Goal: Task Accomplishment & Management: Use online tool/utility

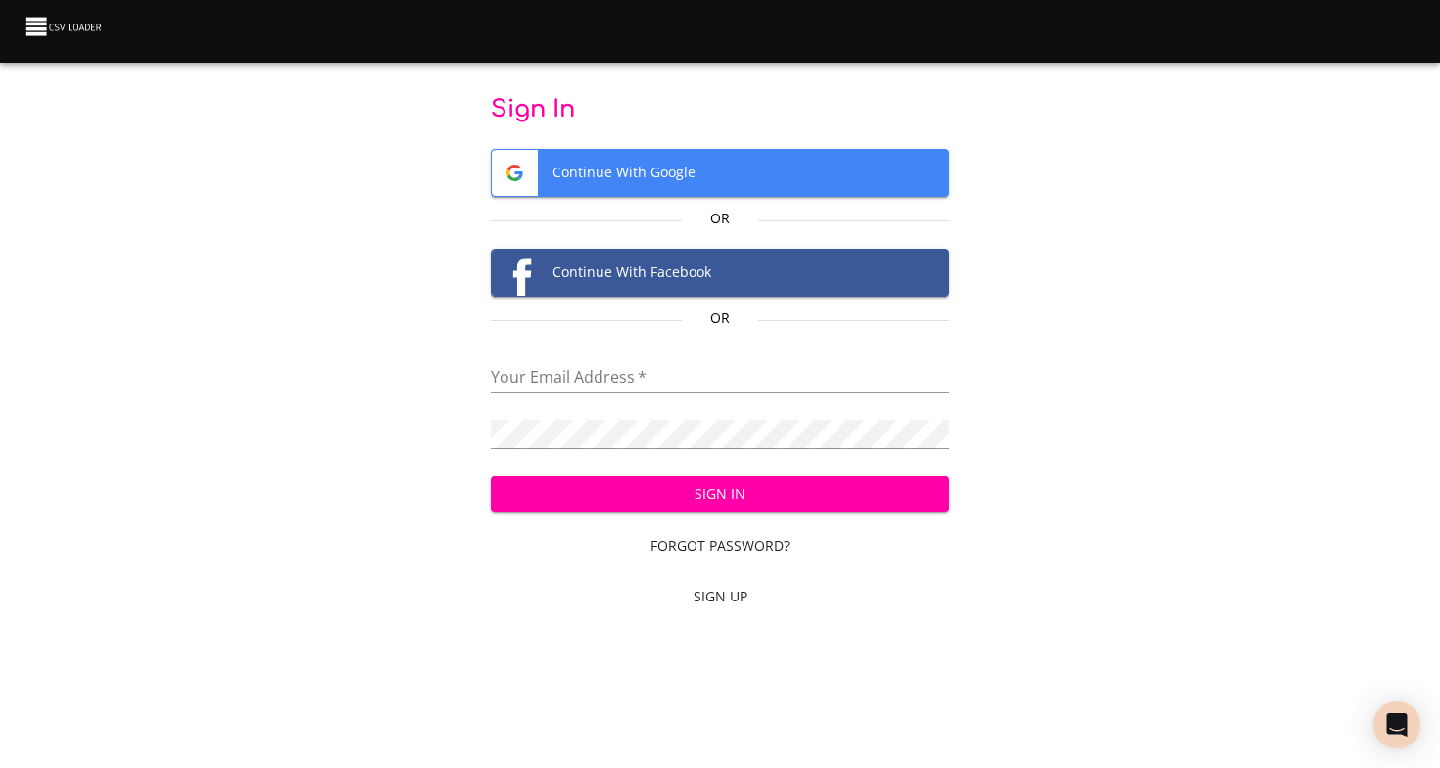
click at [678, 169] on span "Continue With Google" at bounding box center [721, 173] width 458 height 46
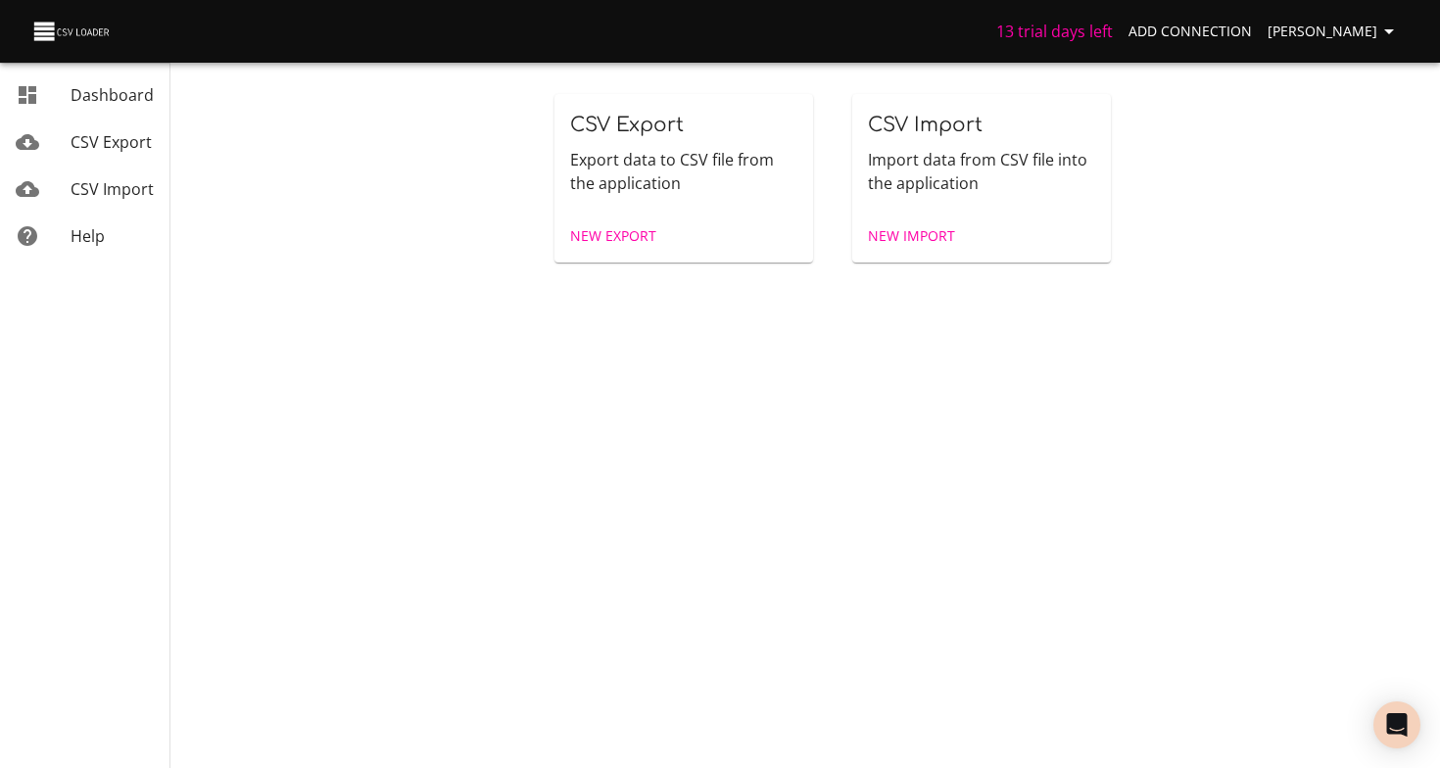
click at [906, 243] on span "New Import" at bounding box center [911, 236] width 87 height 24
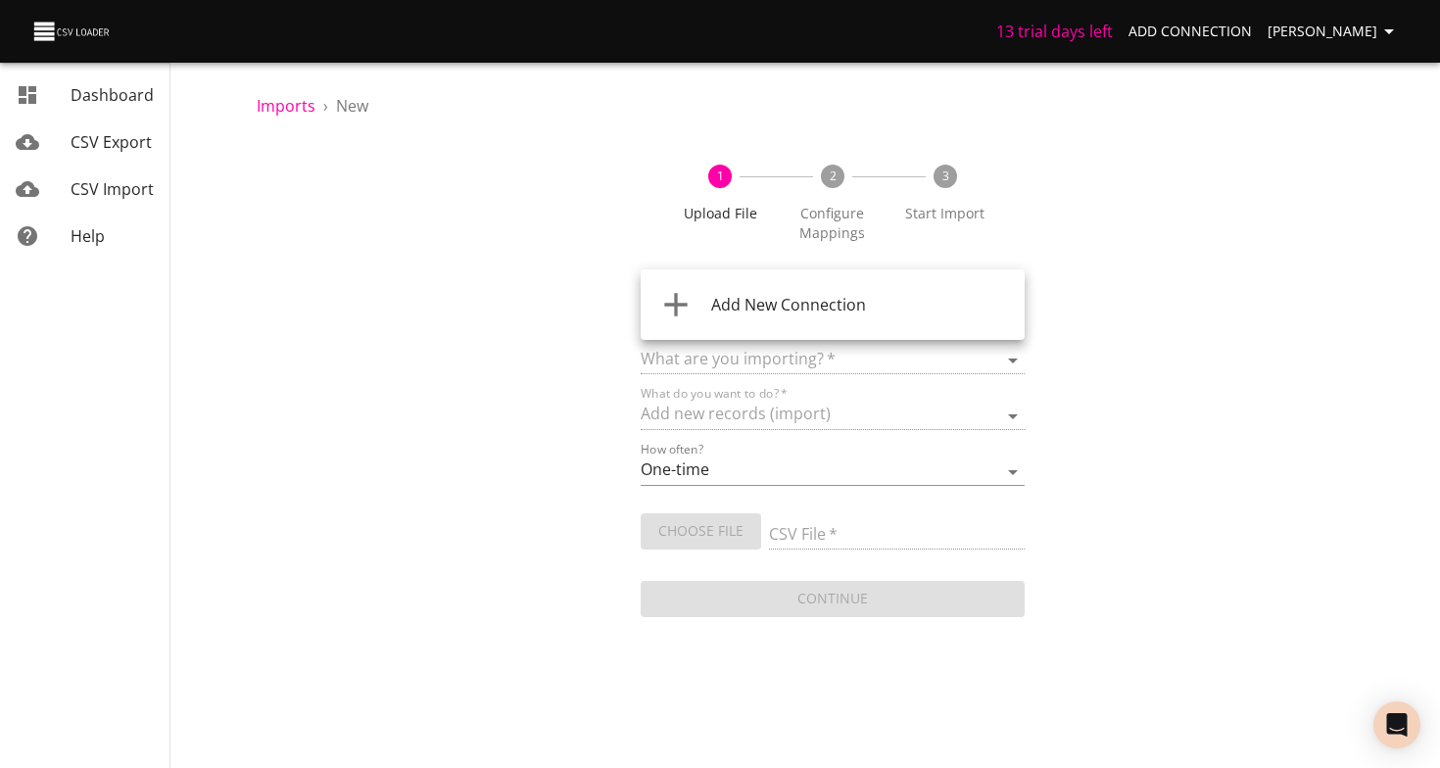
click at [784, 310] on body "13 trial days left Add Connection [PERSON_NAME] Dashboard CSV Export CSV Import…" at bounding box center [720, 384] width 1440 height 768
click at [772, 315] on div "Add New Connection" at bounding box center [860, 305] width 298 height 24
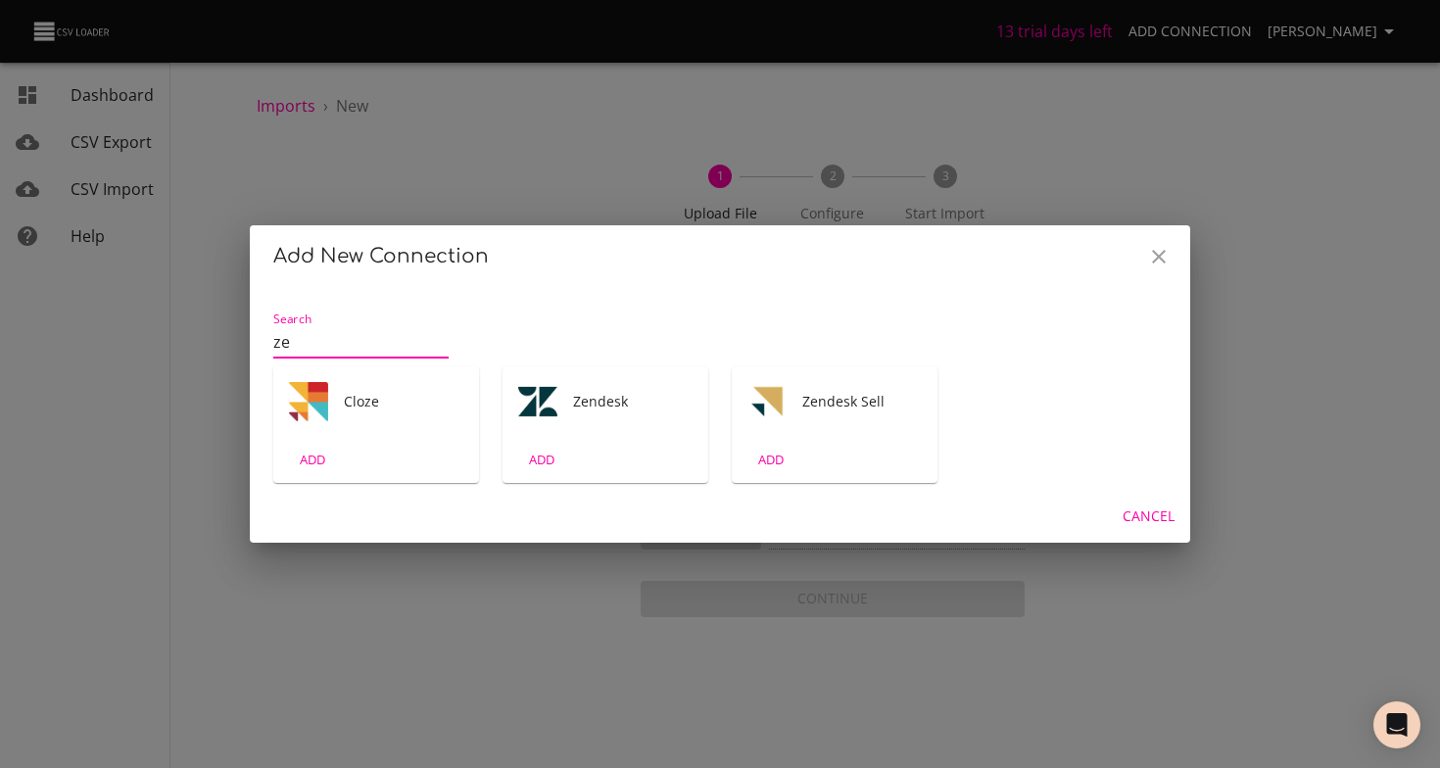
type input "ze"
click at [579, 452] on div "ADD" at bounding box center [606, 460] width 206 height 46
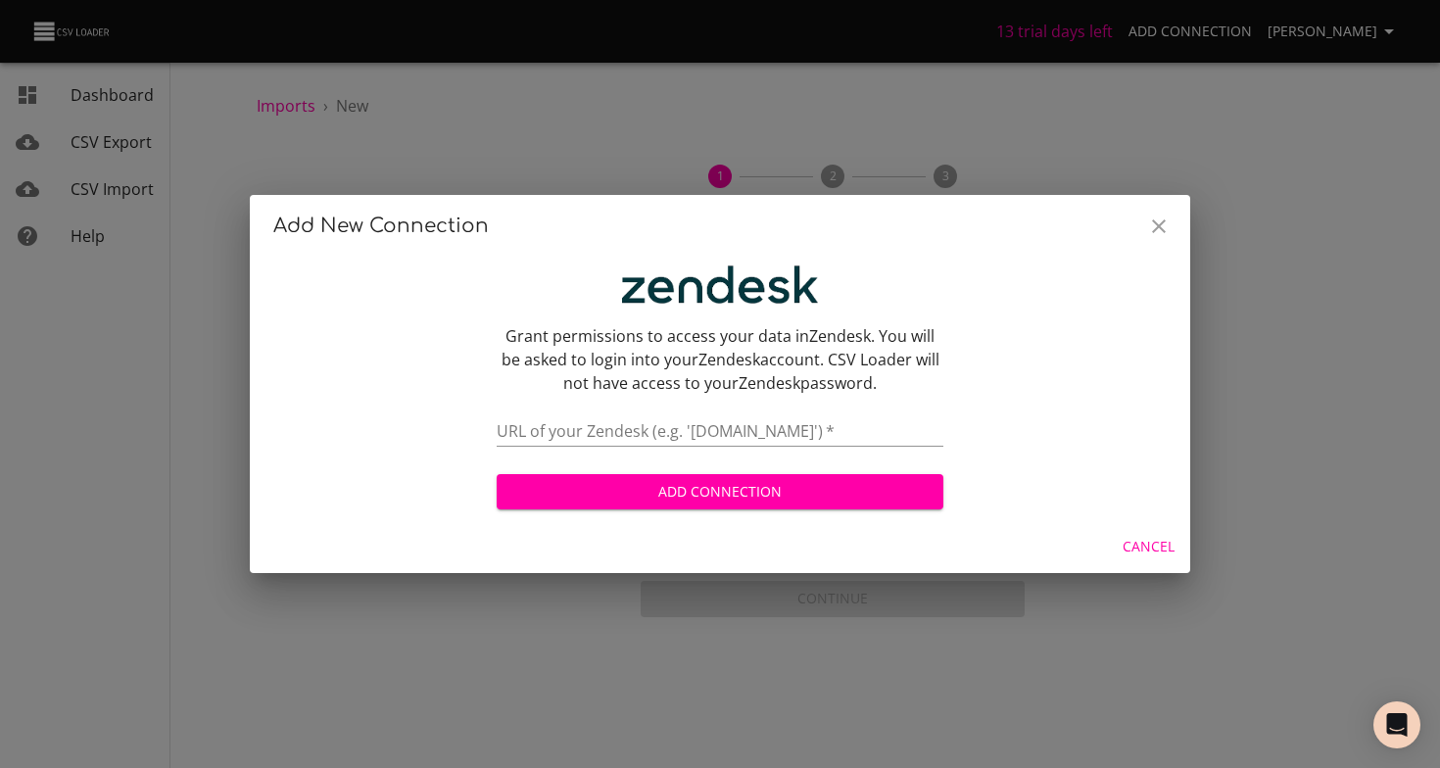
click at [657, 429] on input "text" at bounding box center [720, 432] width 447 height 28
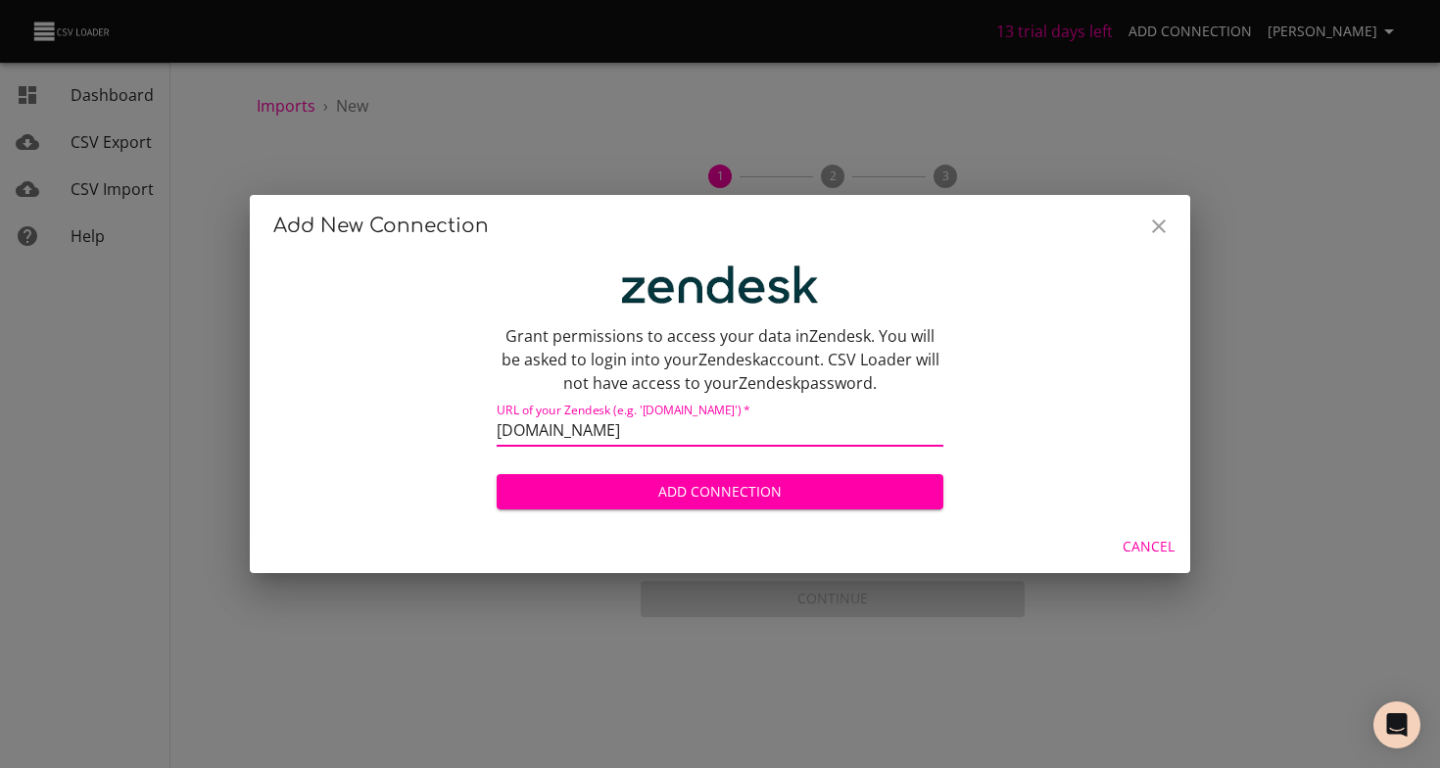
type input "[DOMAIN_NAME]"
click at [767, 492] on span "Add Connection" at bounding box center [719, 492] width 415 height 24
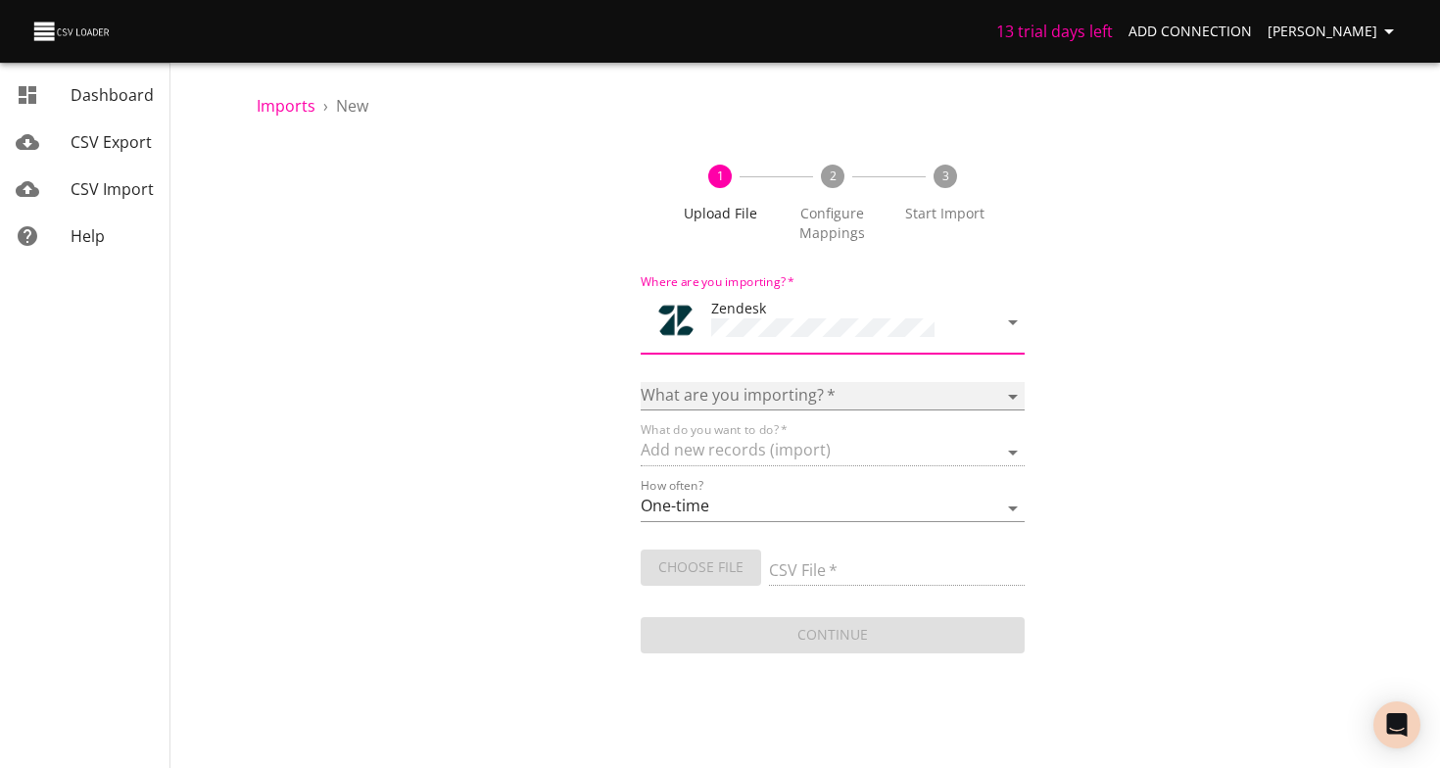
click at [814, 385] on select "Article categories Articles Comments Organizations Ticket forms Tickets Users" at bounding box center [833, 396] width 384 height 28
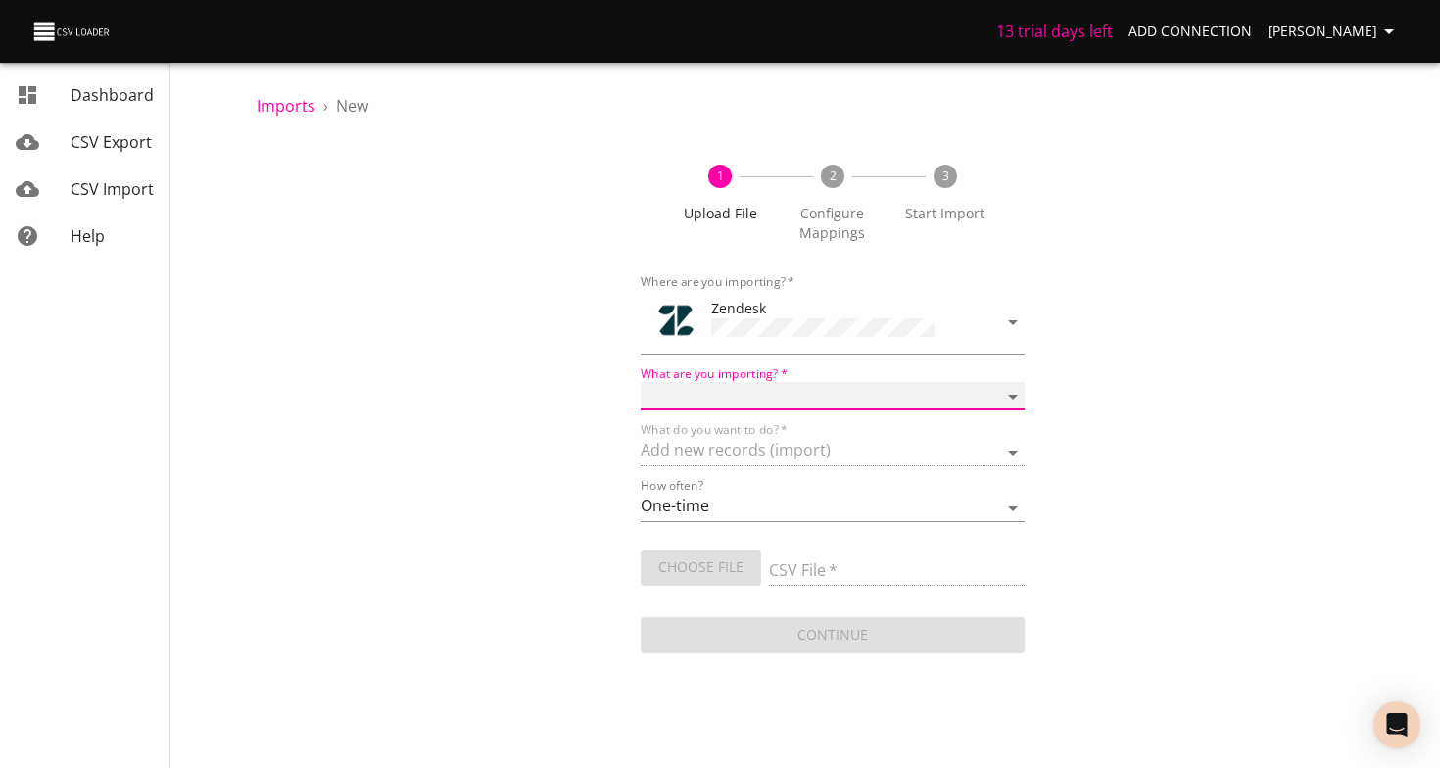
select select "tickets"
click at [641, 382] on select "Article categories Articles Comments Organizations Ticket forms Tickets Users" at bounding box center [833, 396] width 384 height 28
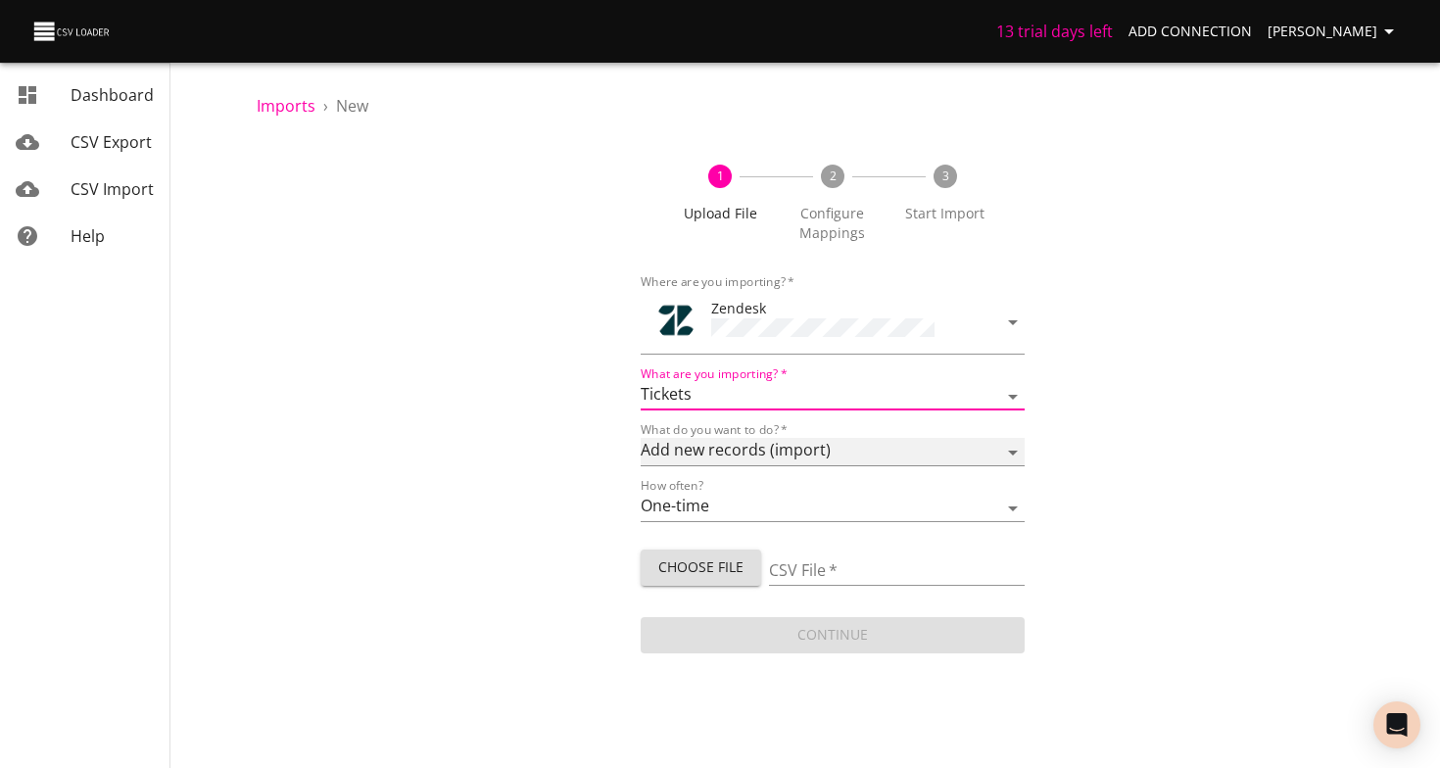
click at [765, 449] on select "Add new records (import) Update existing records (update) Add new and update ex…" at bounding box center [833, 452] width 384 height 28
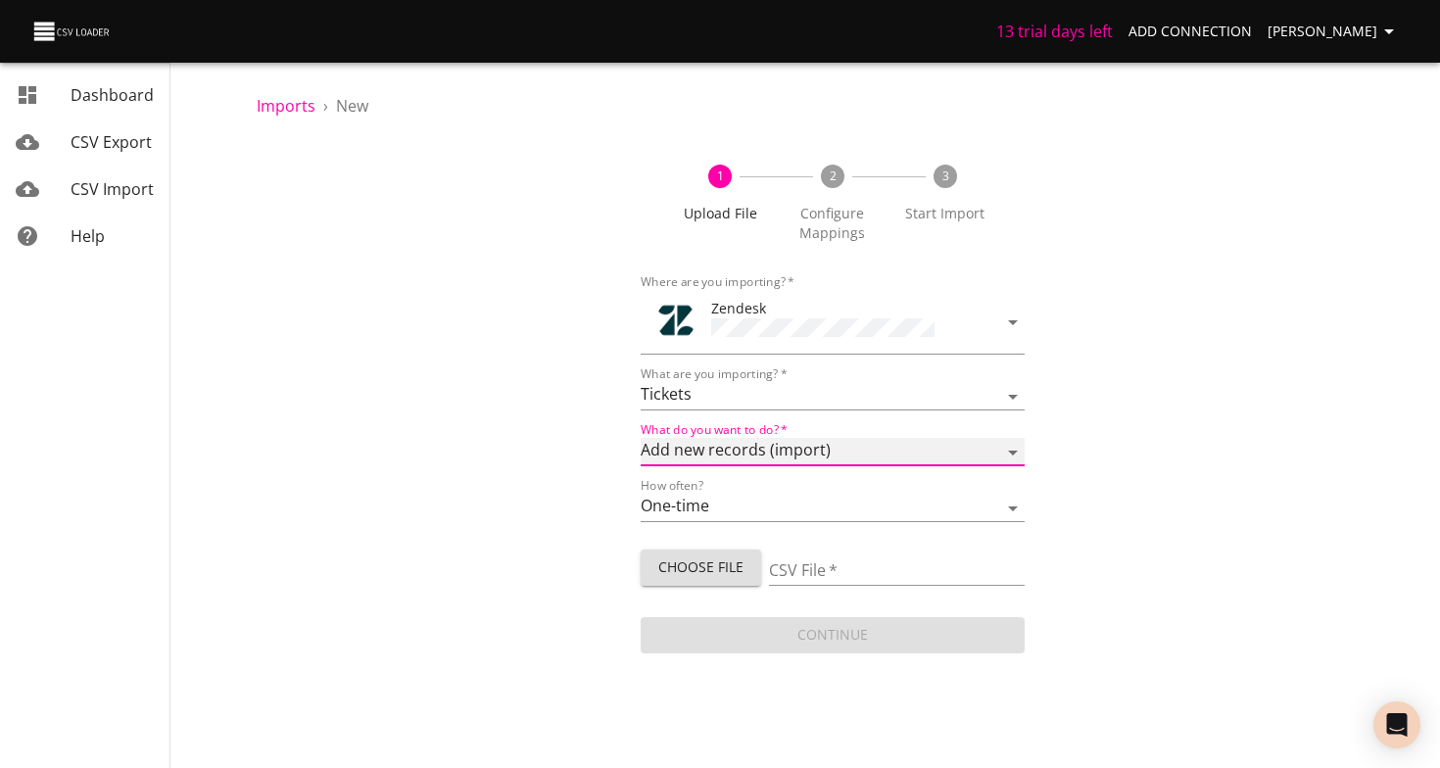
click at [641, 438] on select "Add new records (import) Update existing records (update) Add new and update ex…" at bounding box center [833, 452] width 384 height 28
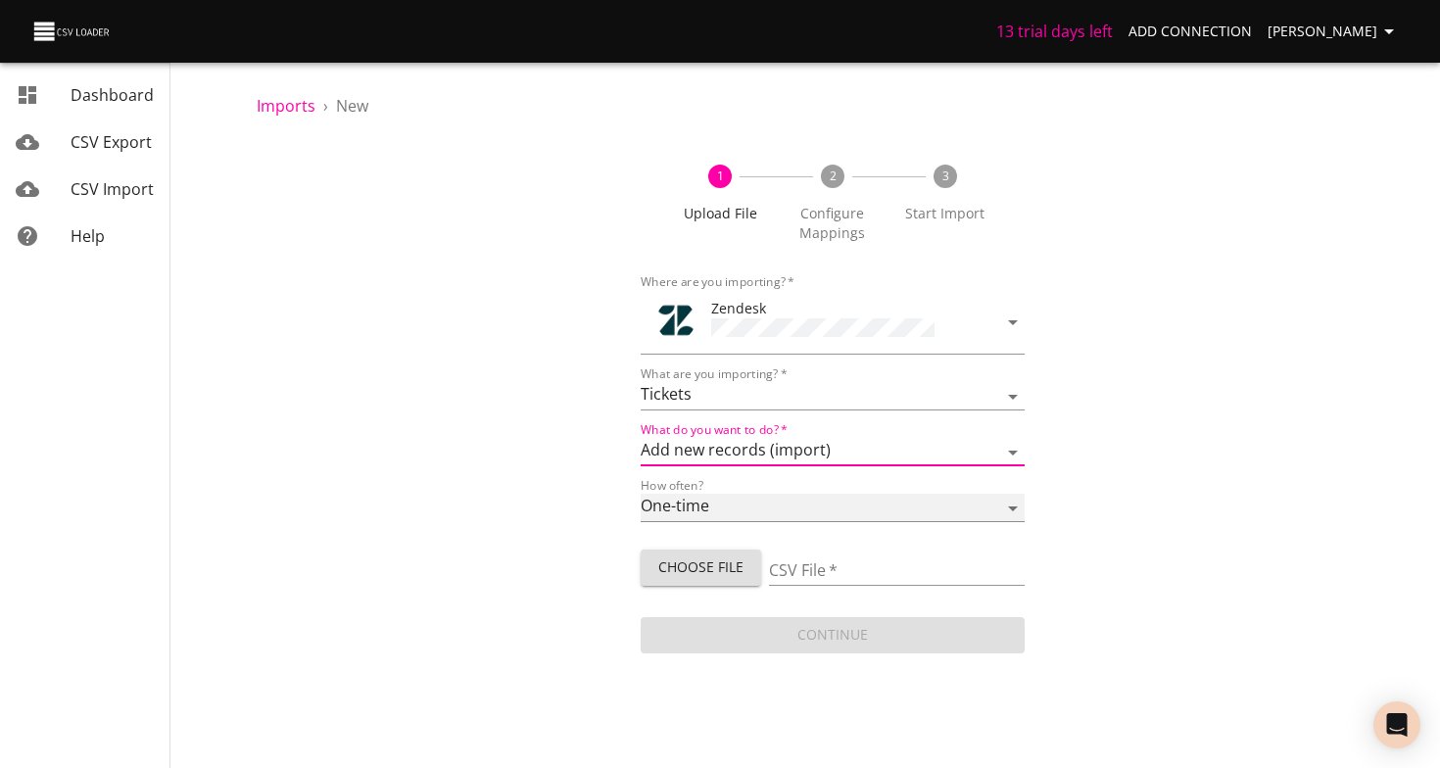
click at [714, 507] on select "One-time Auto import" at bounding box center [833, 508] width 384 height 28
click at [641, 494] on select "One-time Auto import" at bounding box center [833, 508] width 384 height 28
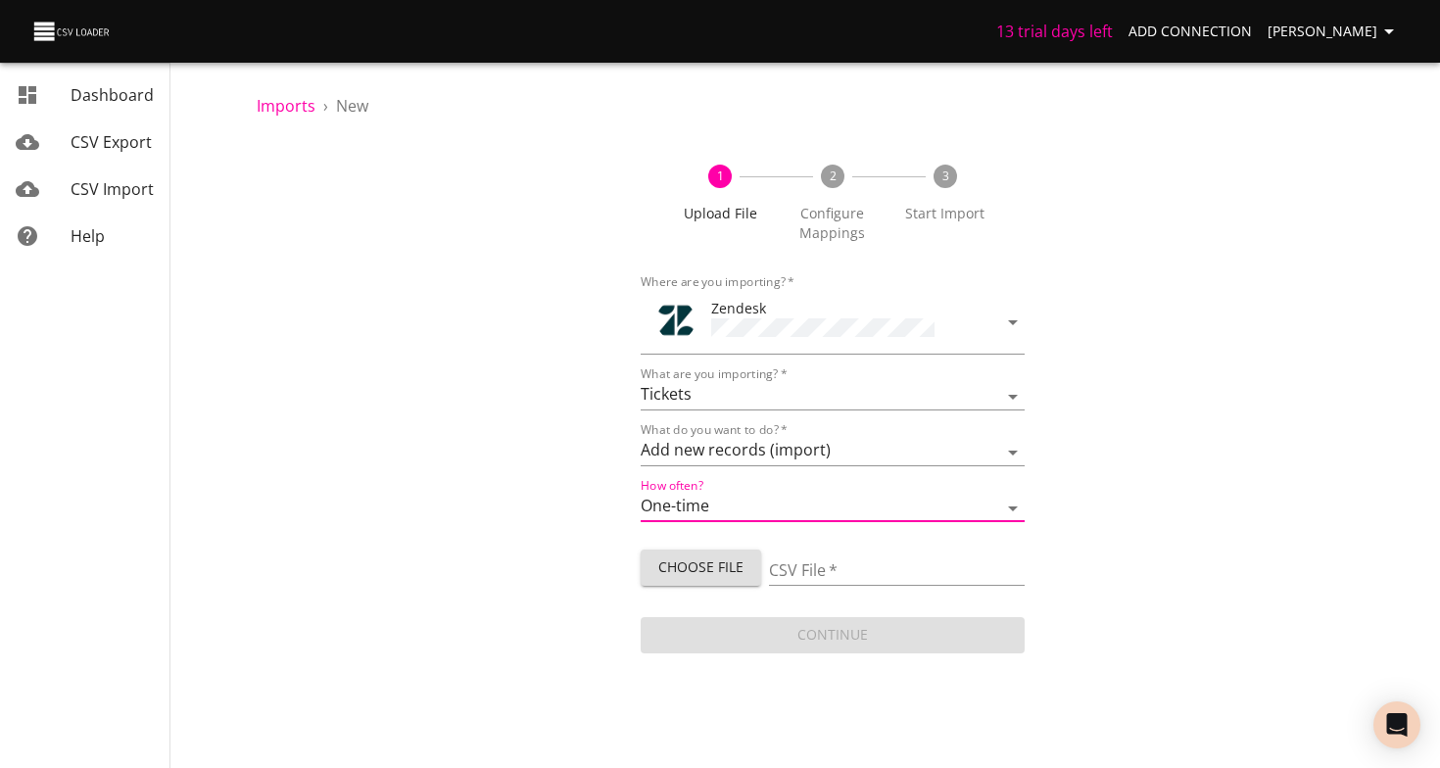
click at [740, 567] on span "Choose File" at bounding box center [700, 567] width 89 height 24
type input "DSG upload10.14 -3.csv"
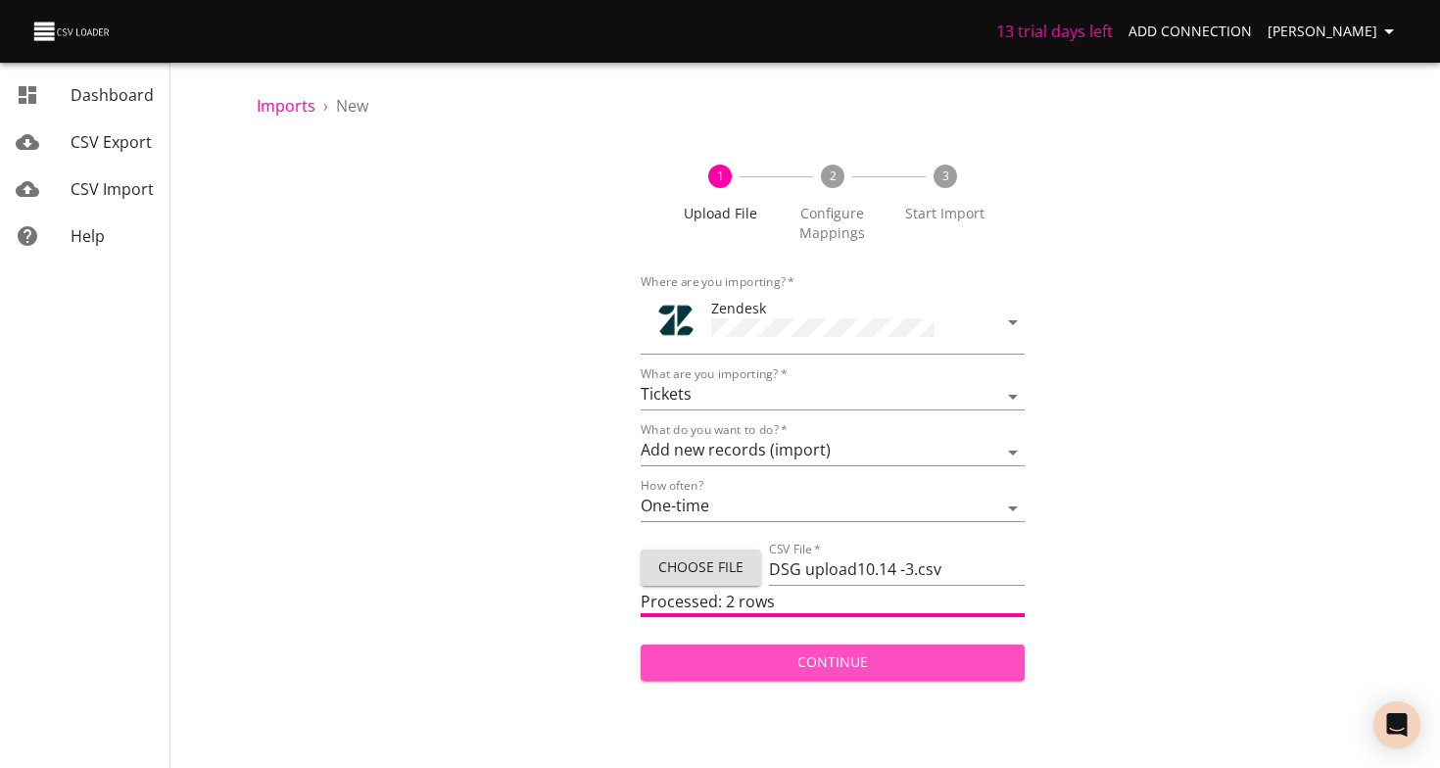
click at [835, 651] on span "Continue" at bounding box center [832, 663] width 353 height 24
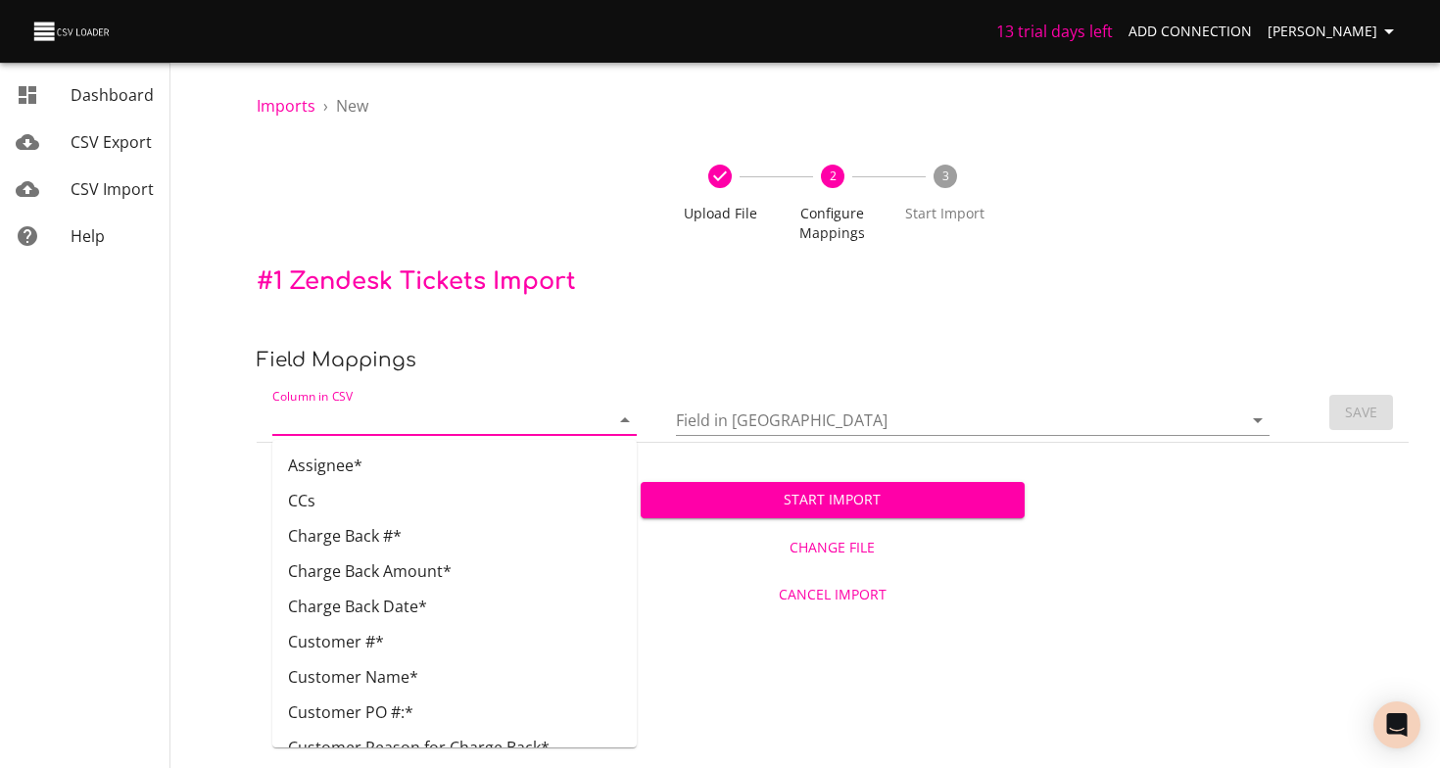
click at [477, 426] on input "Column in CSV" at bounding box center [424, 420] width 304 height 30
click at [464, 456] on li "Assignee*" at bounding box center [454, 465] width 364 height 35
type input "Assignee*"
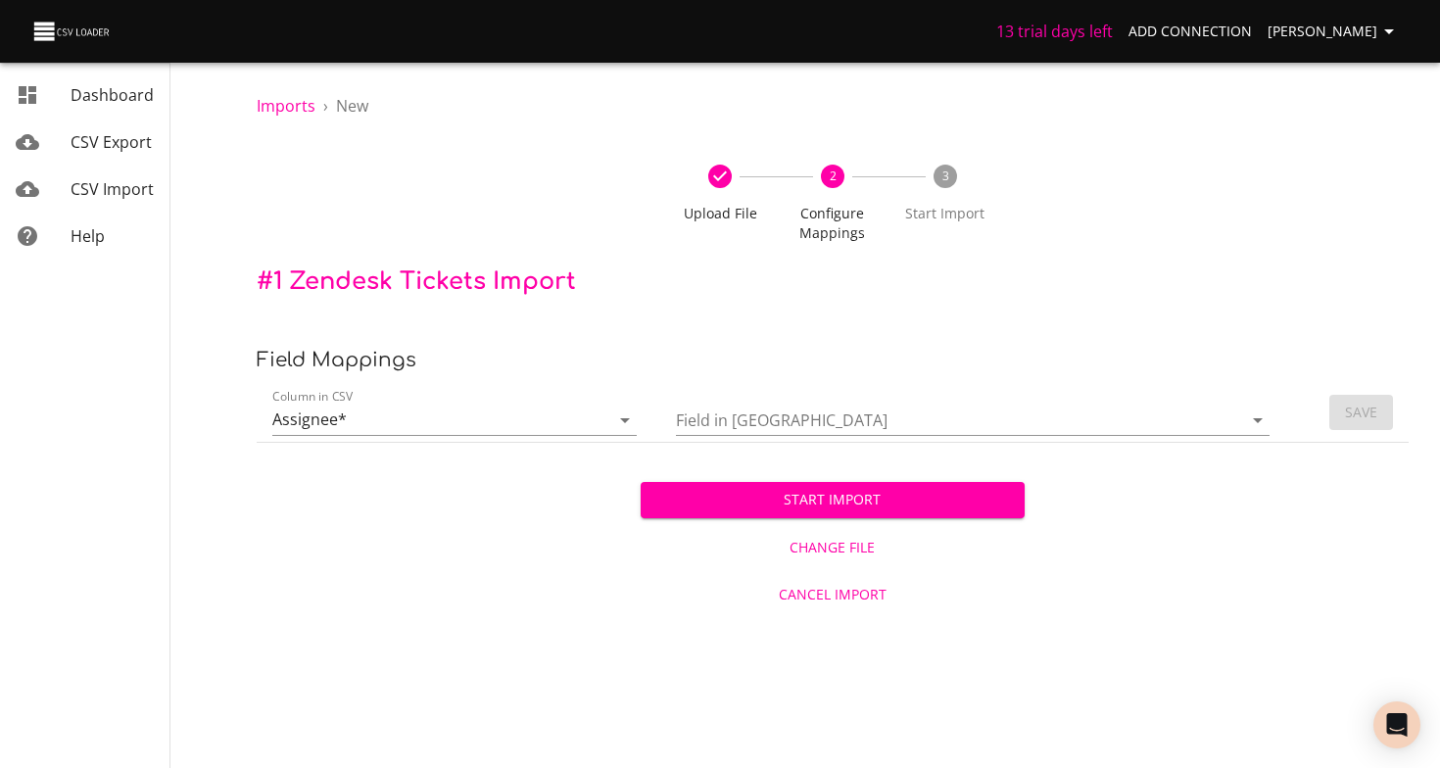
click at [803, 436] on td "Field in [GEOGRAPHIC_DATA]" at bounding box center [977, 413] width 634 height 60
click at [814, 428] on input "Field in [GEOGRAPHIC_DATA]" at bounding box center [943, 420] width 534 height 30
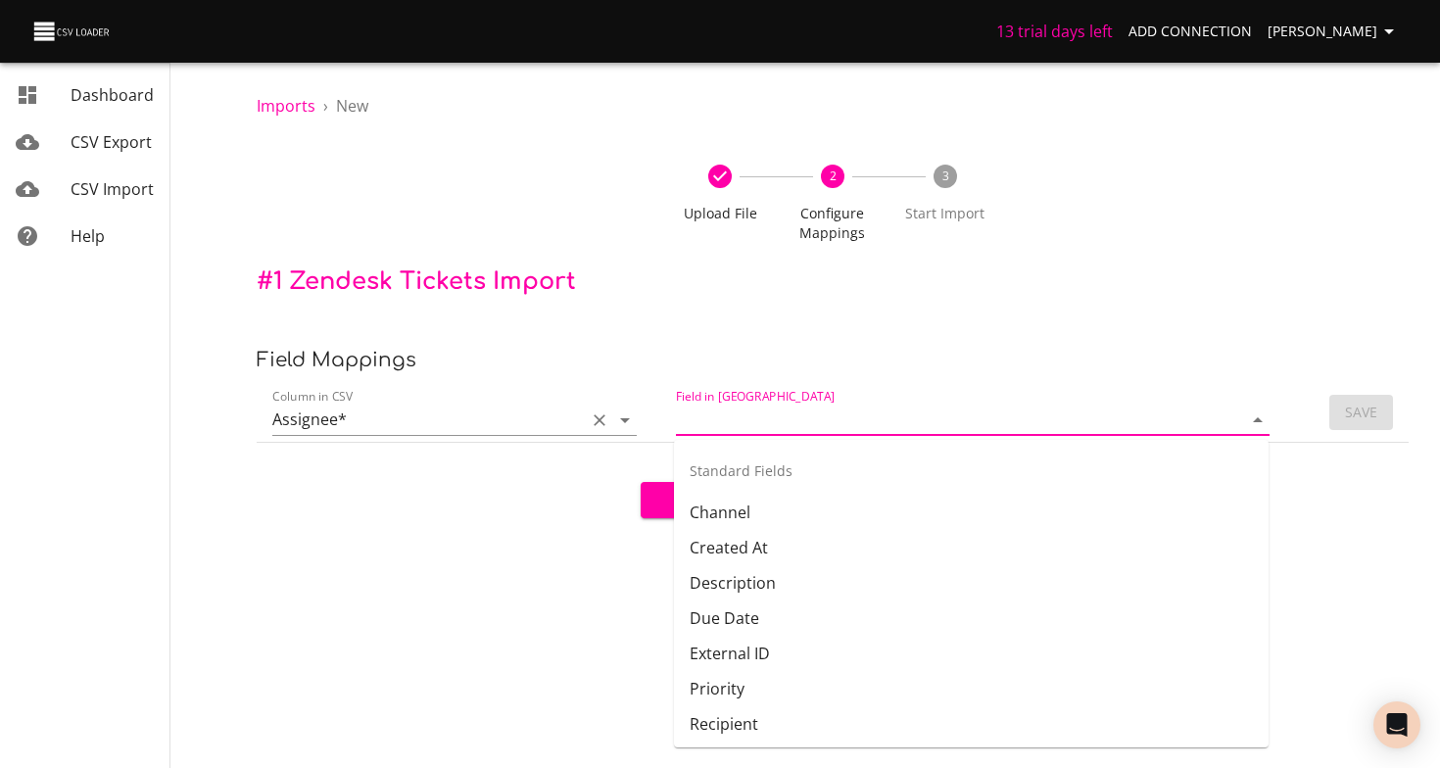
click at [563, 427] on input "Assignee*" at bounding box center [424, 420] width 304 height 30
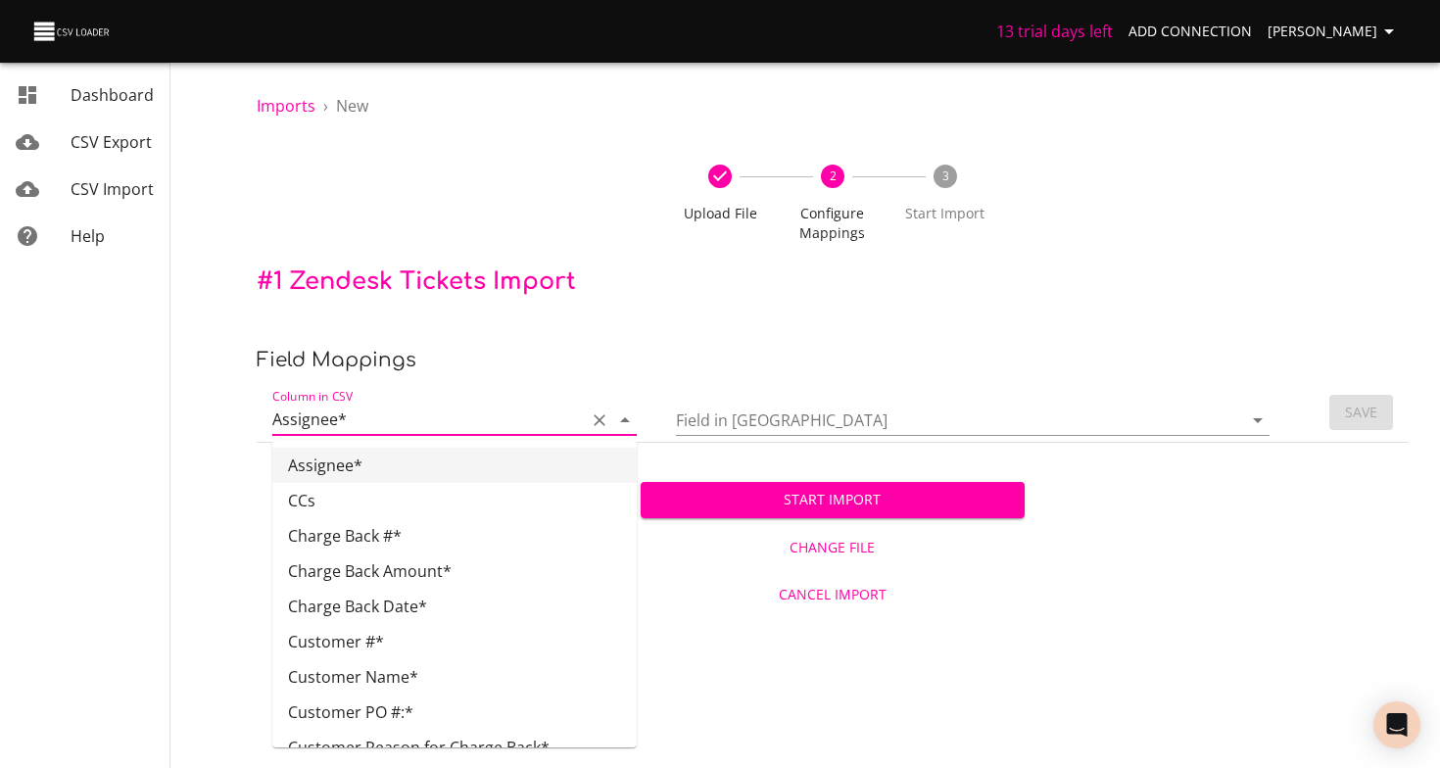
click at [432, 475] on li "Assignee*" at bounding box center [454, 465] width 364 height 35
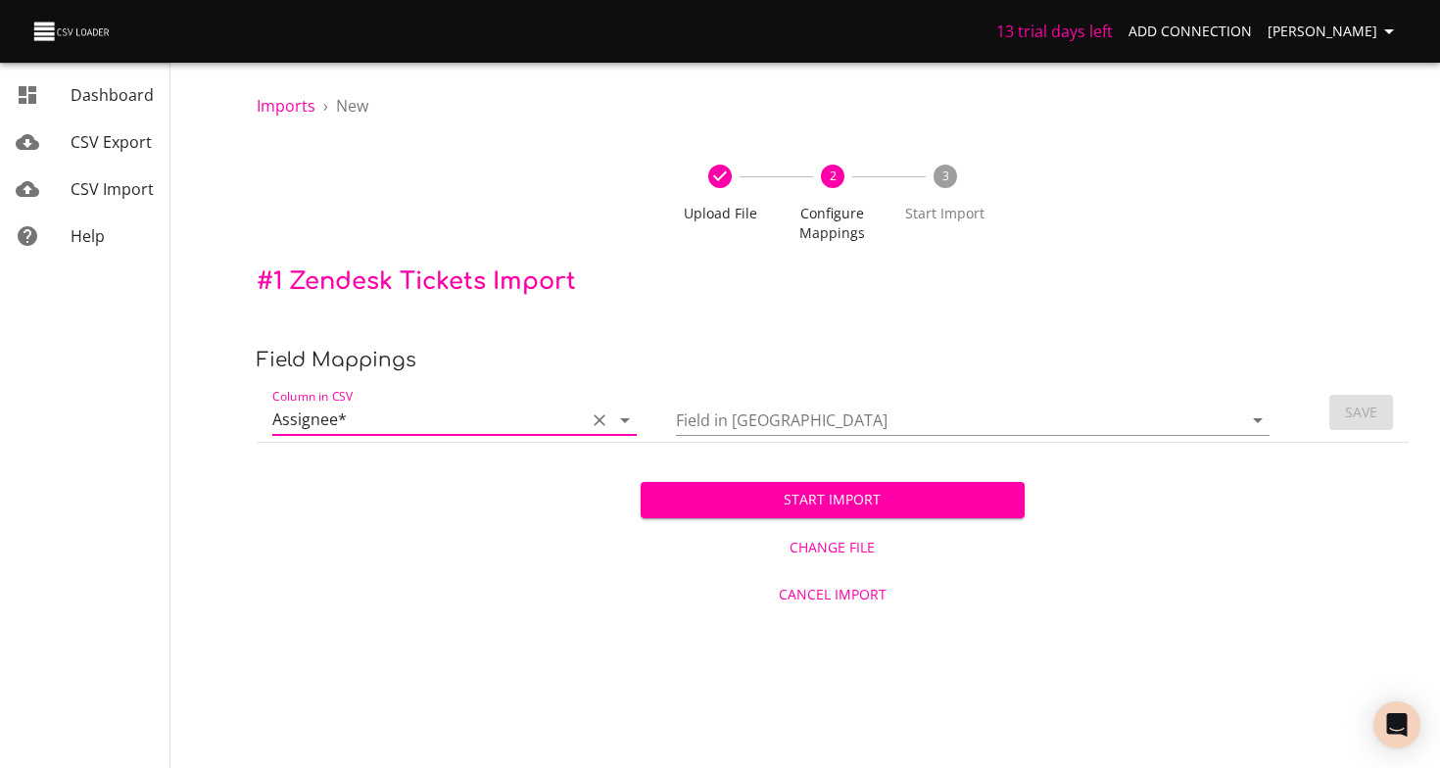
click at [831, 419] on input "Field in [GEOGRAPHIC_DATA]" at bounding box center [943, 420] width 534 height 30
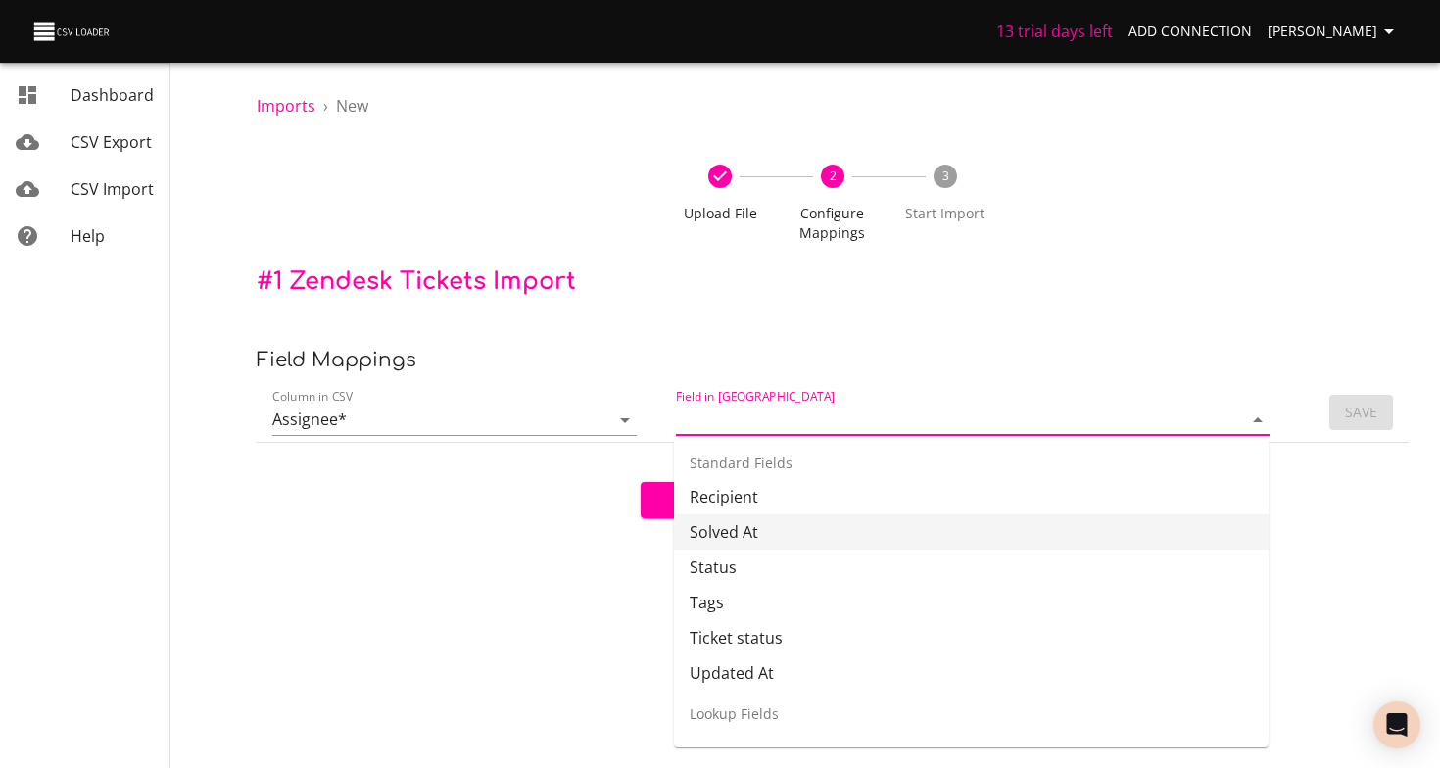
scroll to position [230, 0]
click at [787, 501] on li "Recipient" at bounding box center [971, 493] width 595 height 35
type input "Recipient"
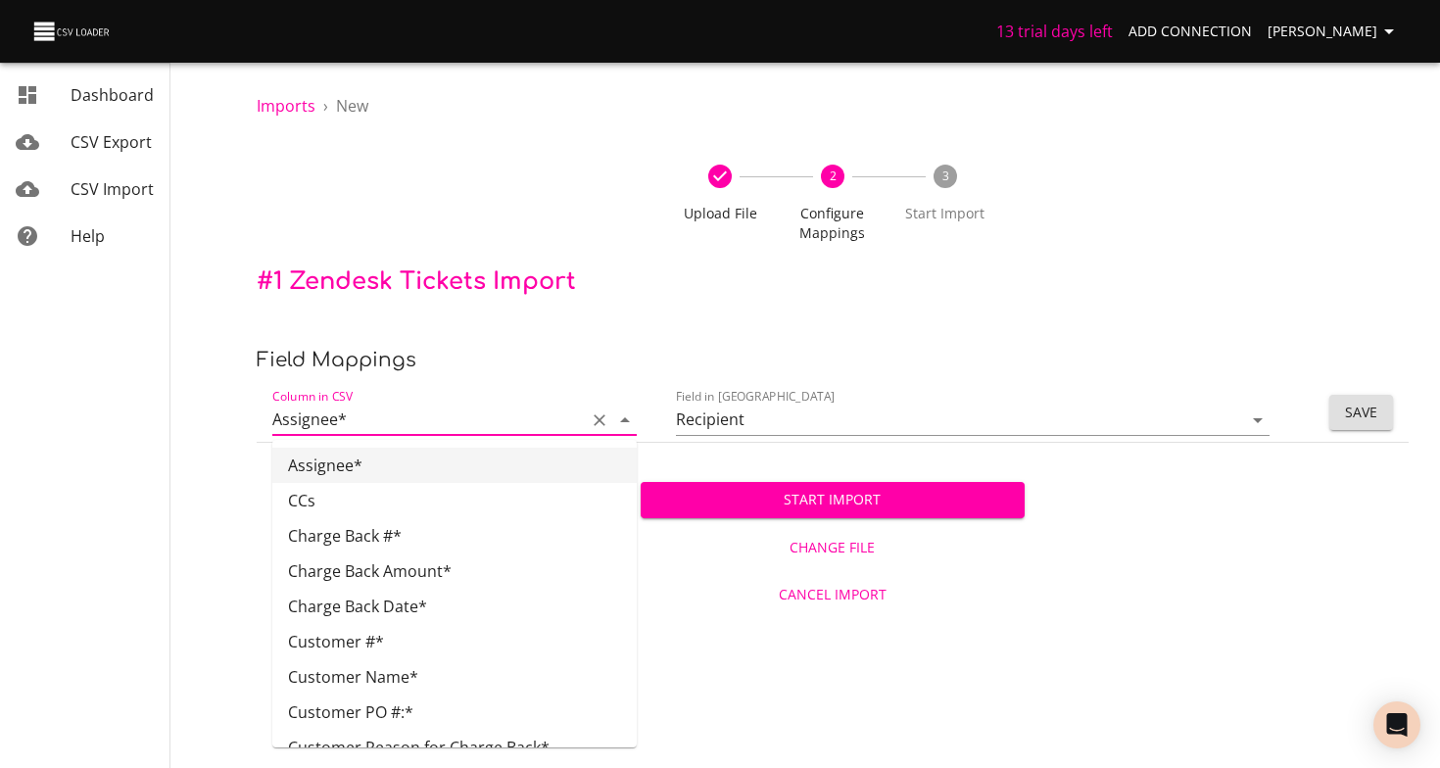
click at [525, 424] on input "Assignee*" at bounding box center [424, 420] width 304 height 30
click at [596, 419] on icon "Clear" at bounding box center [600, 420] width 20 height 20
click at [1259, 418] on icon "Open" at bounding box center [1258, 420] width 10 height 5
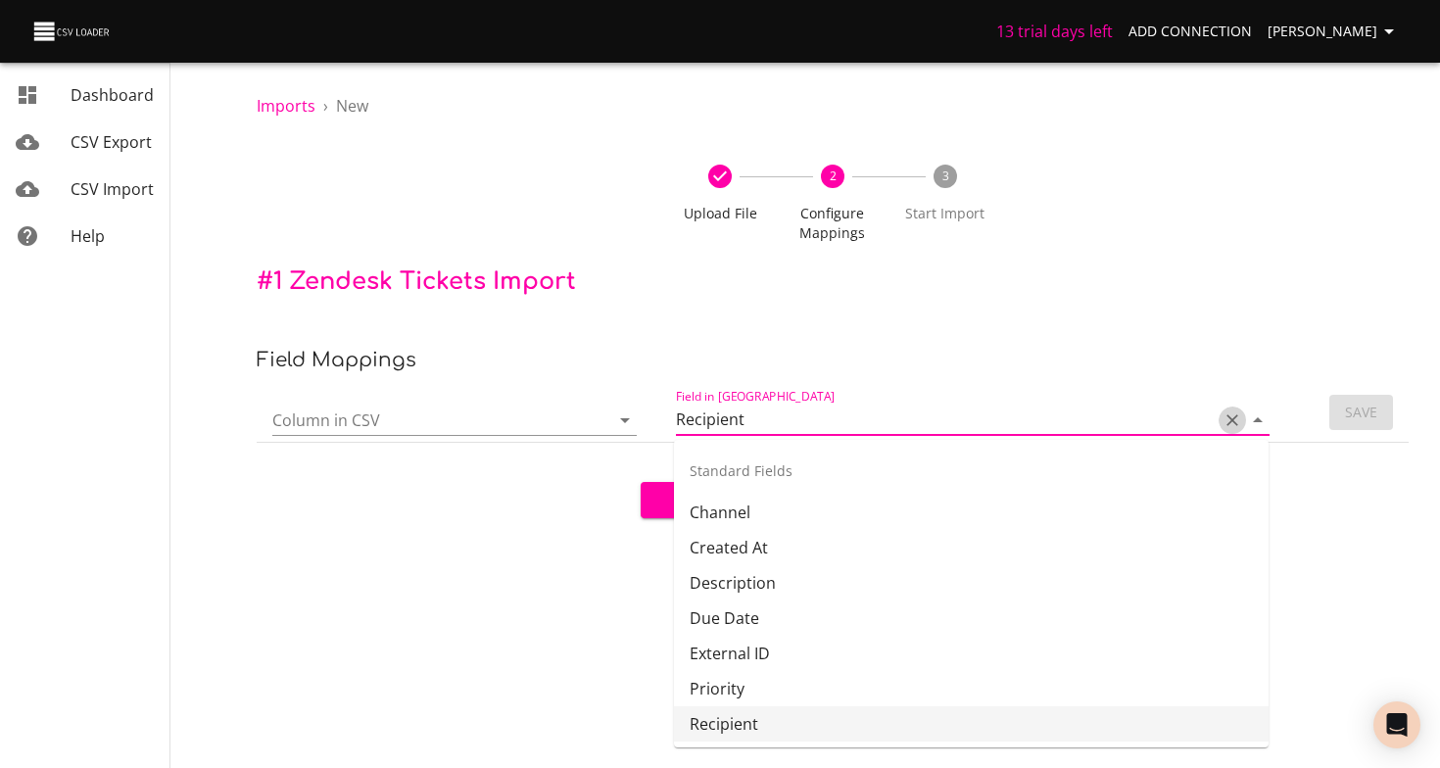
click at [1241, 420] on icon "Clear" at bounding box center [1233, 420] width 20 height 20
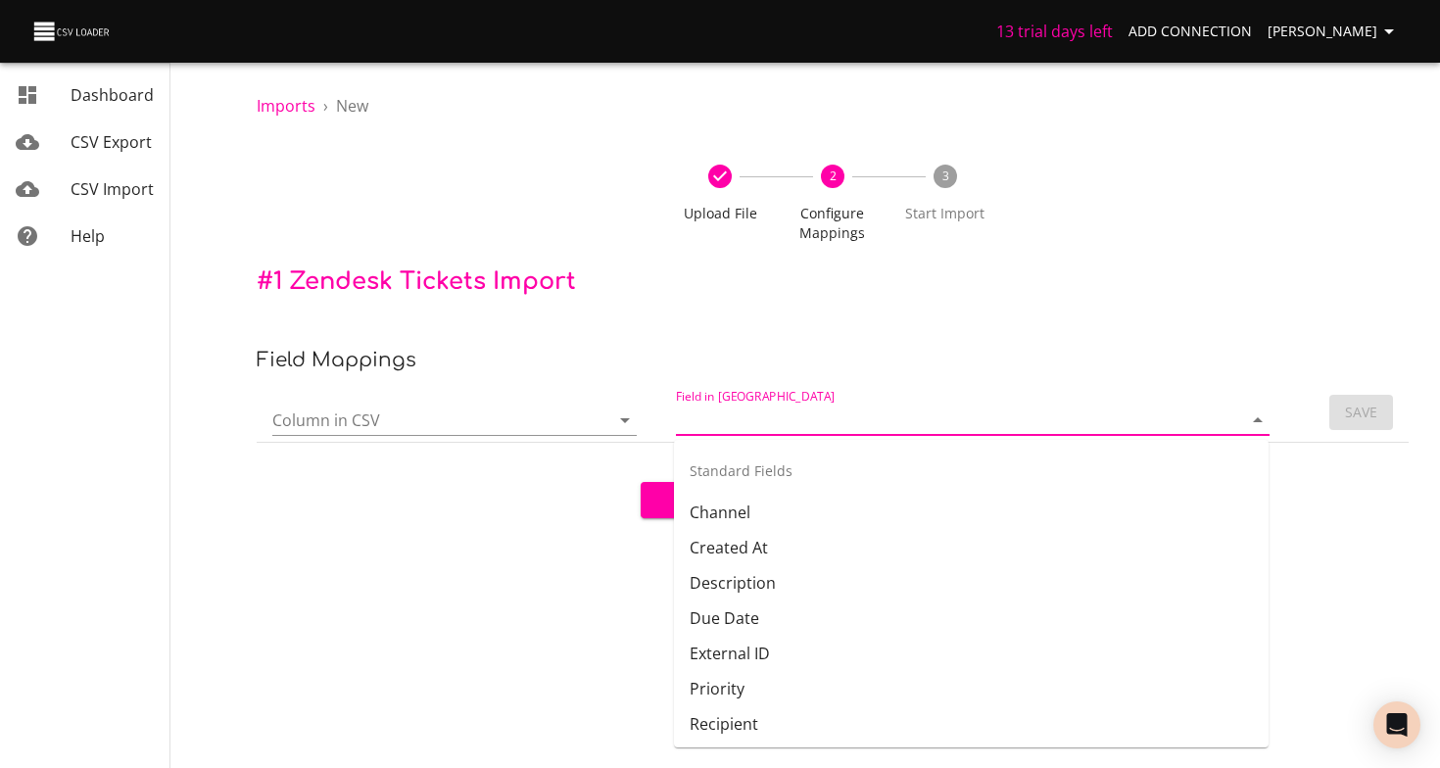
drag, startPoint x: 298, startPoint y: 558, endPoint x: 359, endPoint y: 552, distance: 61.1
click at [298, 558] on div "Start Import Change File Cancel Import" at bounding box center [833, 530] width 1152 height 174
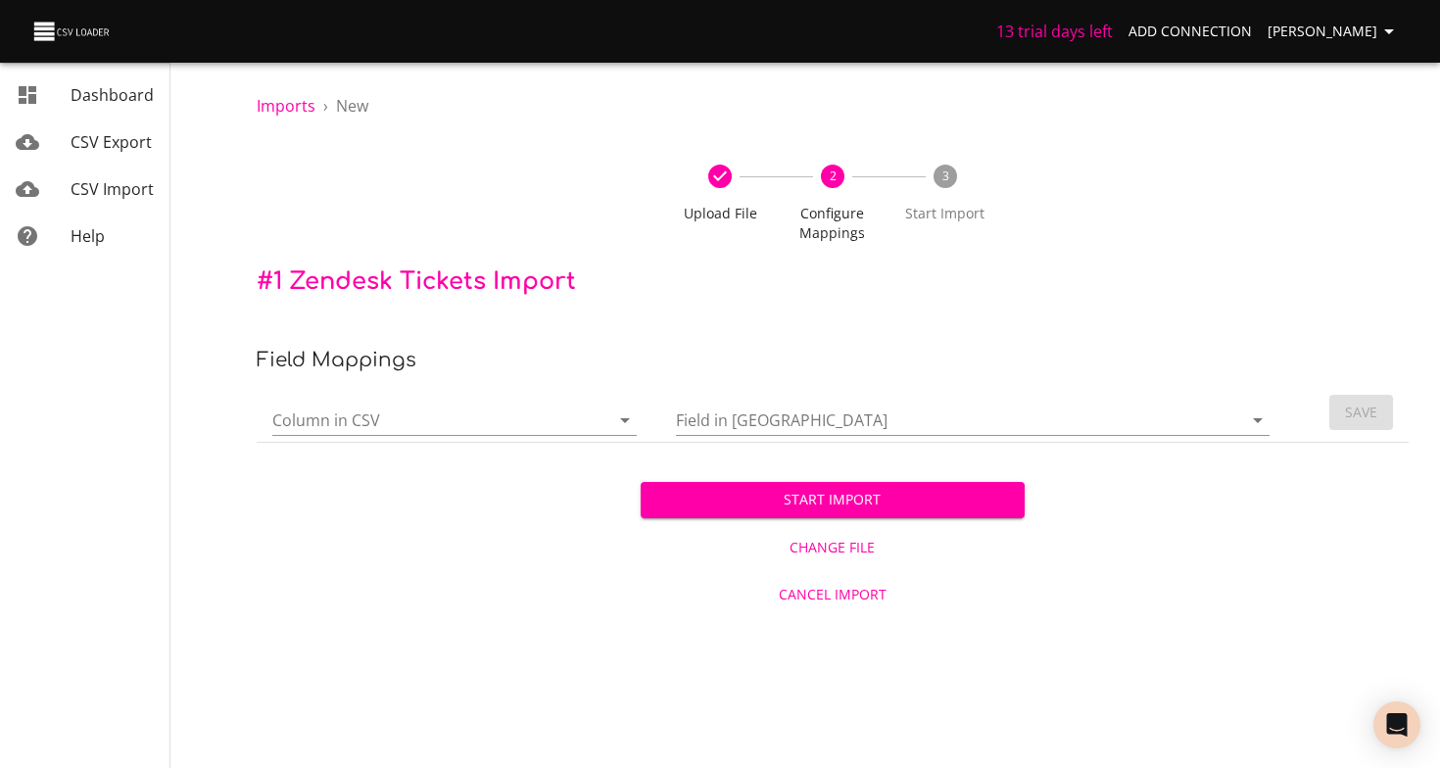
click at [724, 511] on span "Start Import" at bounding box center [832, 500] width 353 height 24
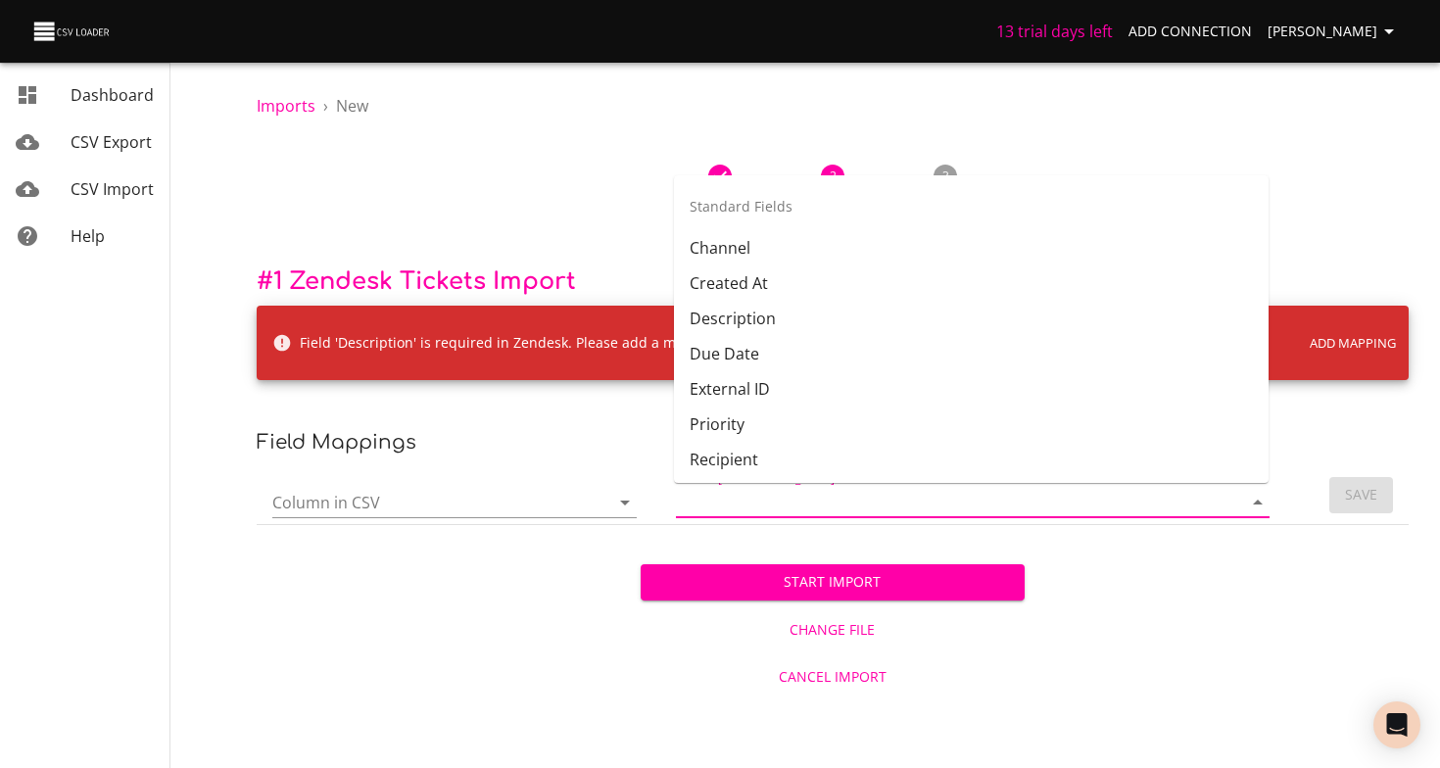
click at [708, 511] on input "Field in [GEOGRAPHIC_DATA]" at bounding box center [943, 502] width 534 height 30
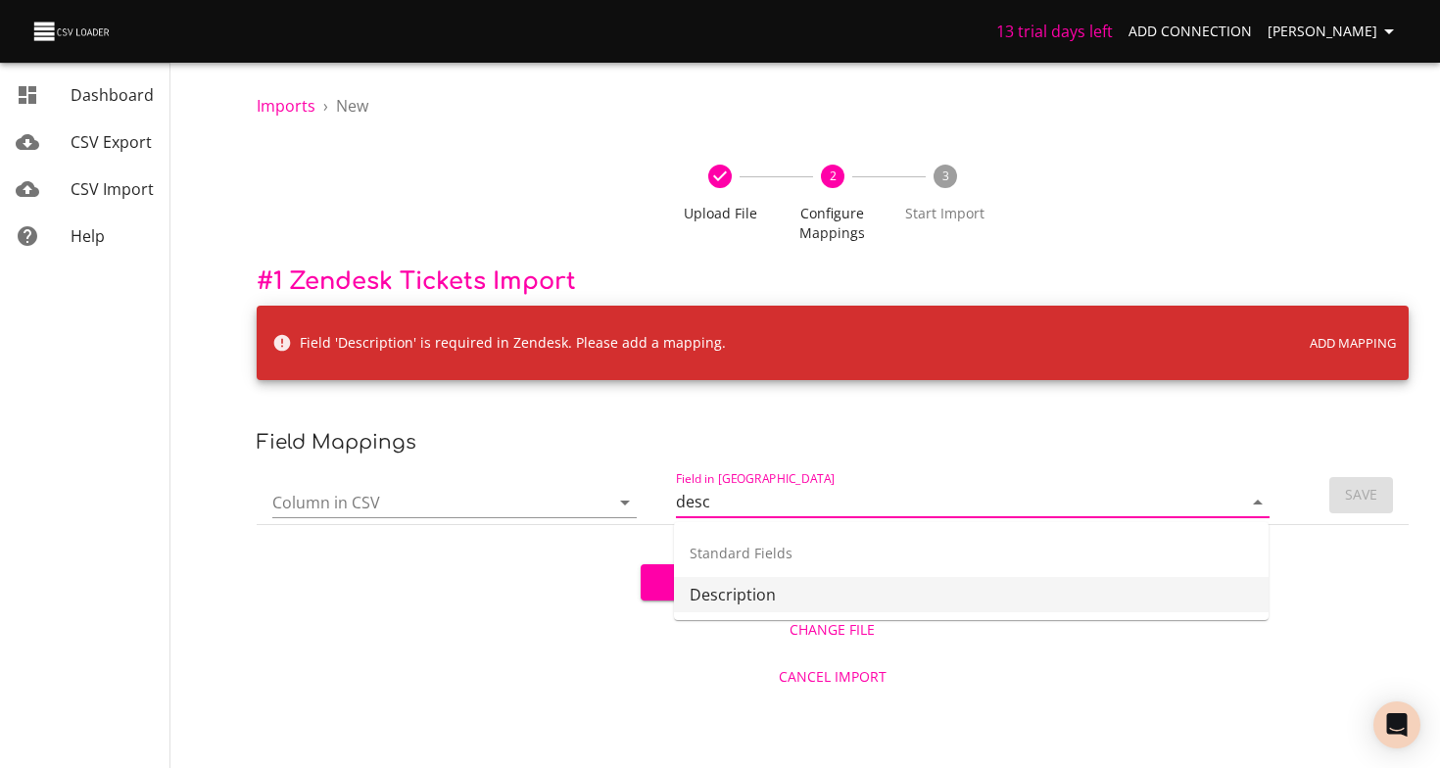
click at [714, 590] on li "Description" at bounding box center [971, 594] width 595 height 35
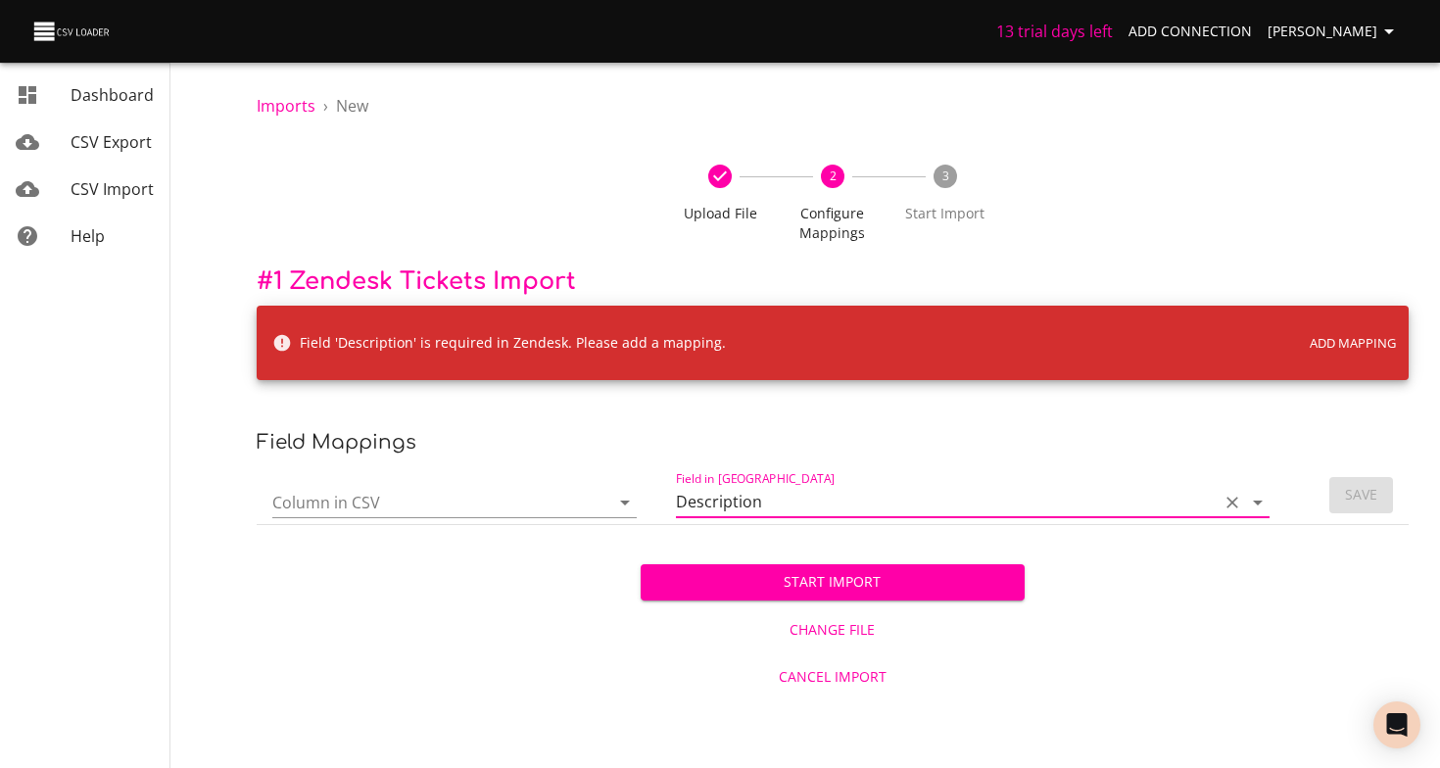
type input "Description"
click at [513, 500] on input "Column in CSV" at bounding box center [424, 502] width 304 height 30
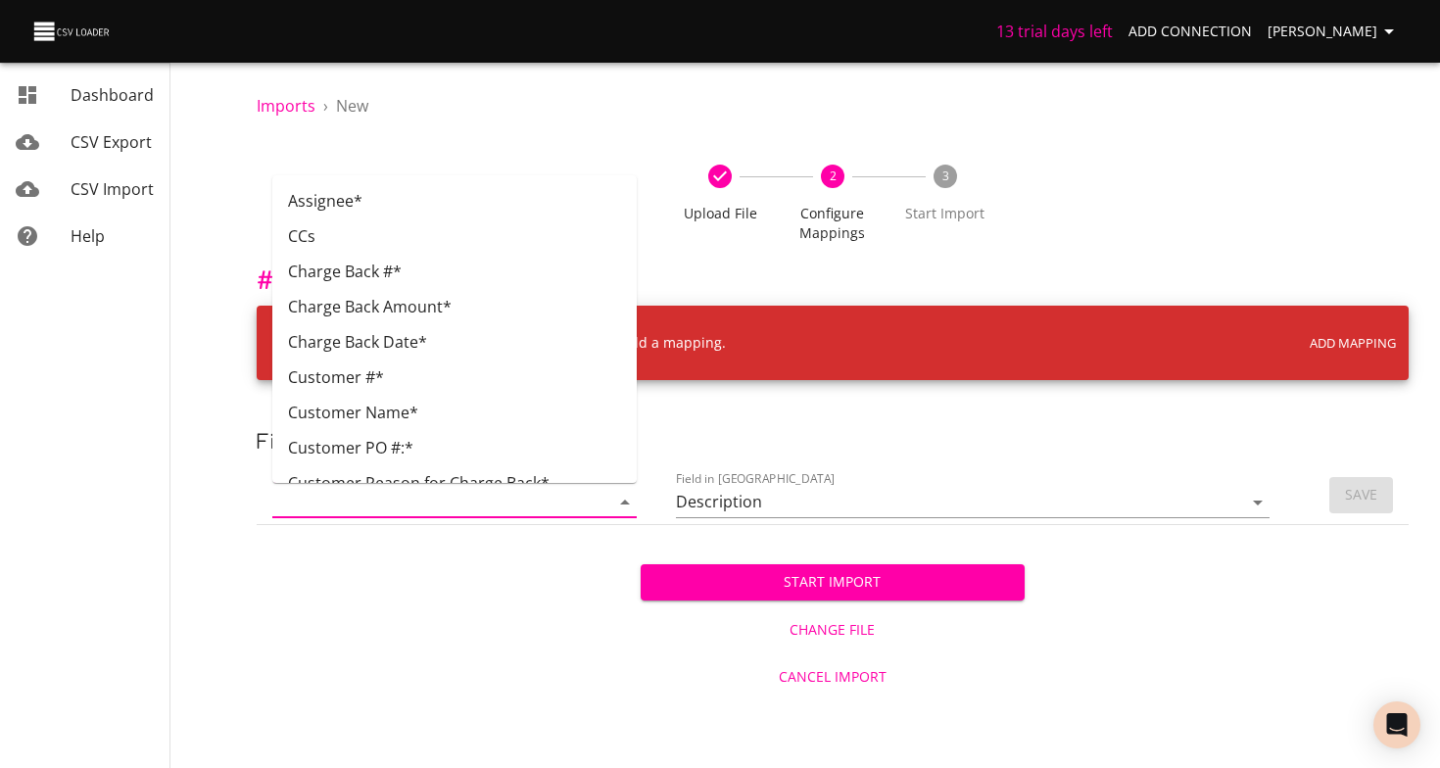
drag, startPoint x: 447, startPoint y: 699, endPoint x: 473, endPoint y: 698, distance: 26.5
click at [450, 699] on body "13 trial days left Add Connection [PERSON_NAME] Dashboard CSV Export CSV Import…" at bounding box center [720, 384] width 1440 height 768
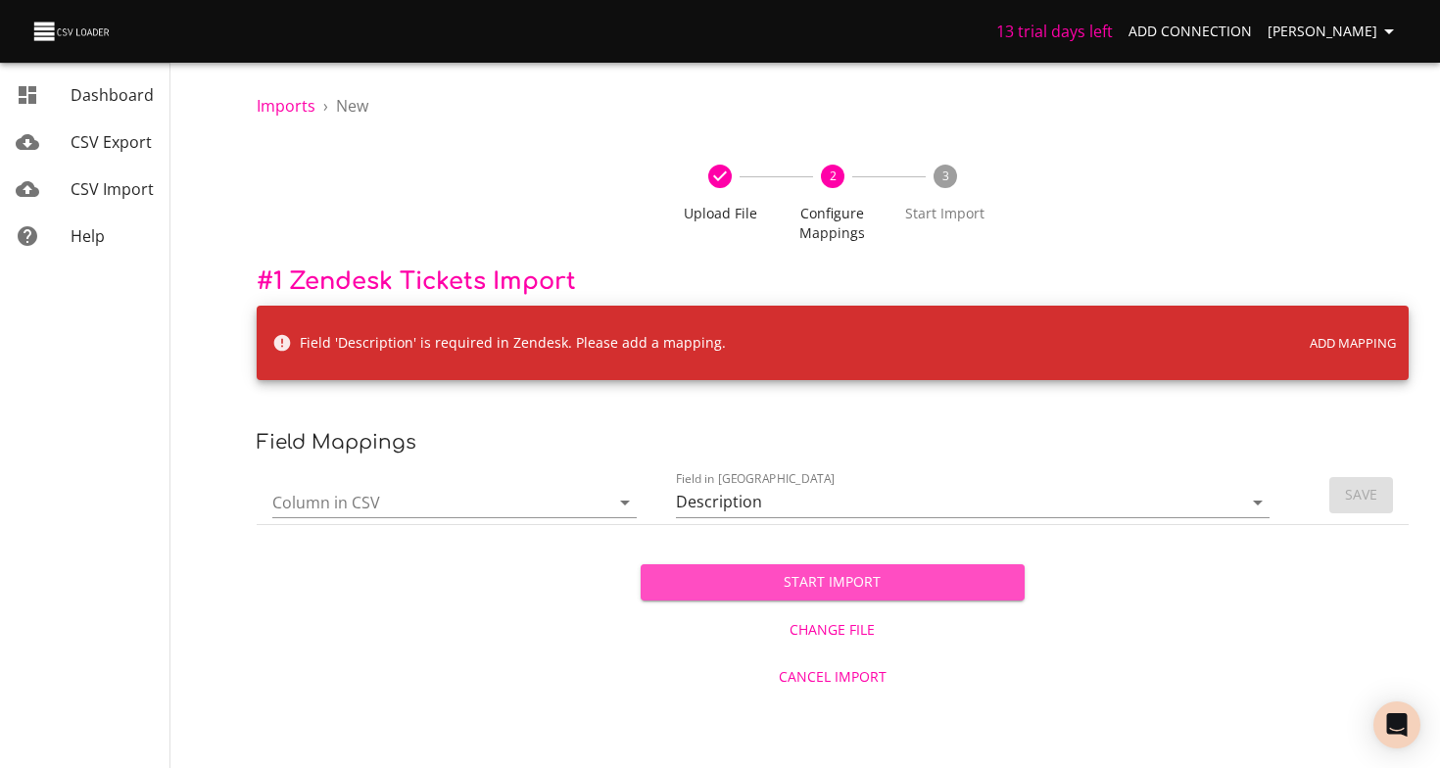
click at [868, 588] on span "Start Import" at bounding box center [832, 582] width 353 height 24
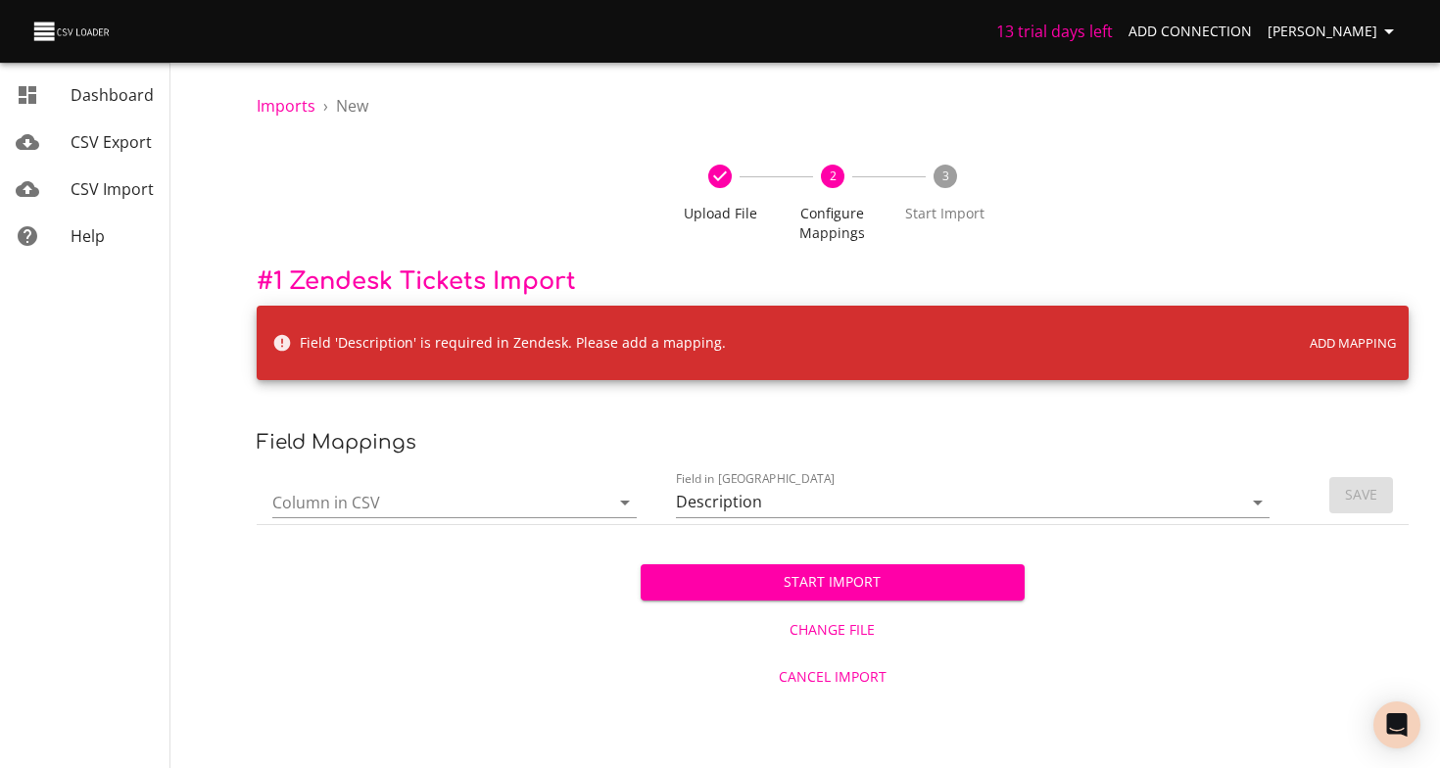
click at [737, 559] on div "Start Import" at bounding box center [833, 567] width 384 height 68
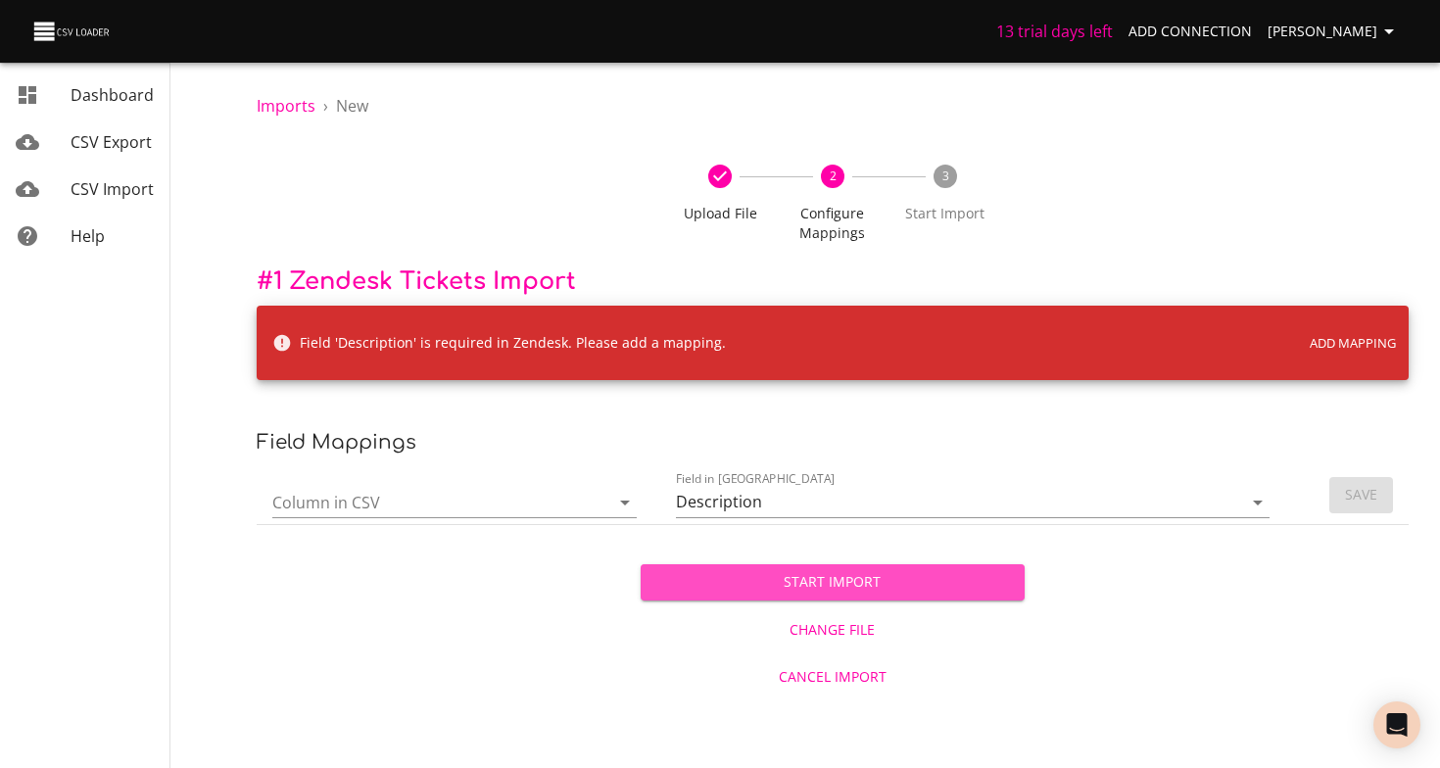
click at [731, 568] on button "Start Import" at bounding box center [833, 582] width 384 height 36
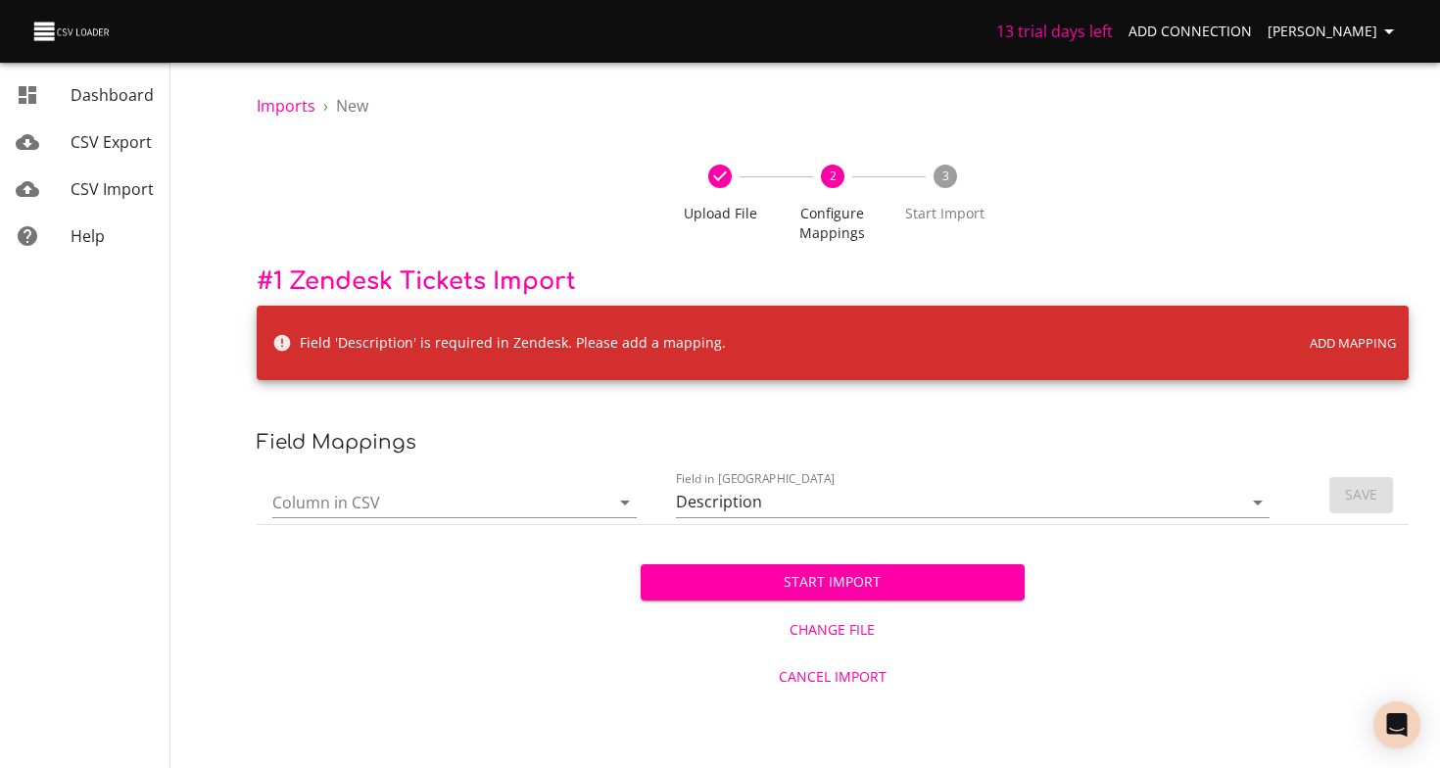
click at [549, 509] on input "Column in CSV" at bounding box center [424, 502] width 304 height 30
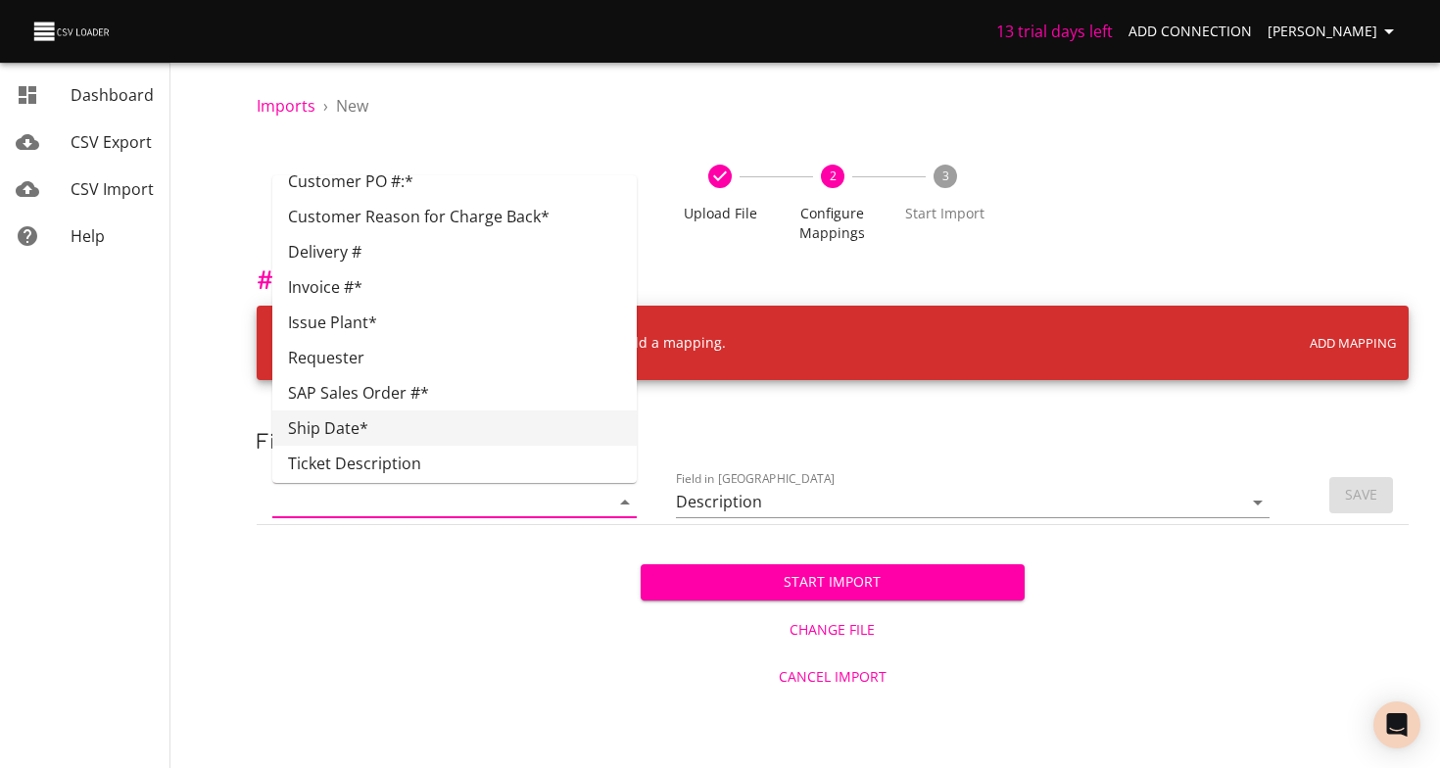
scroll to position [272, 0]
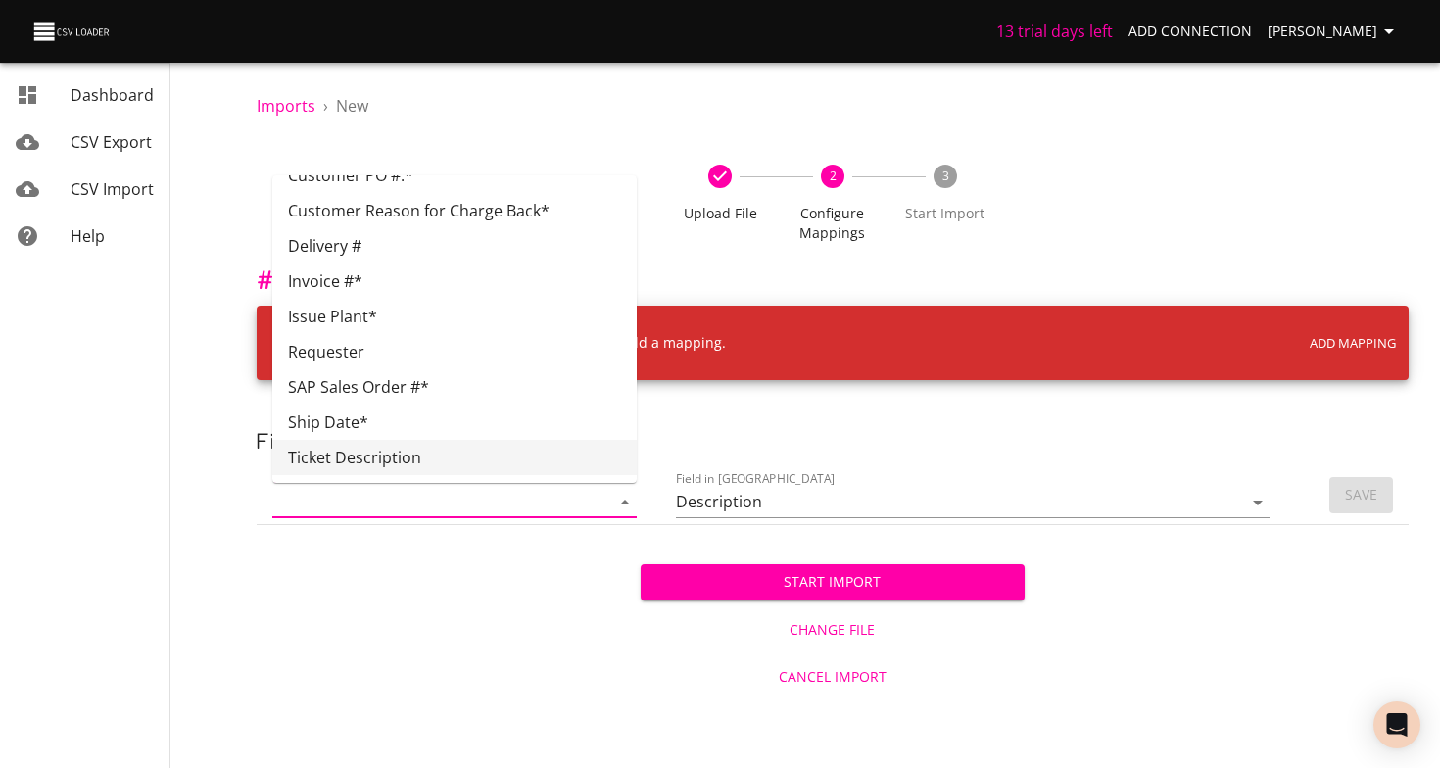
click at [497, 458] on li "Ticket Description" at bounding box center [454, 457] width 364 height 35
type input "Ticket Description"
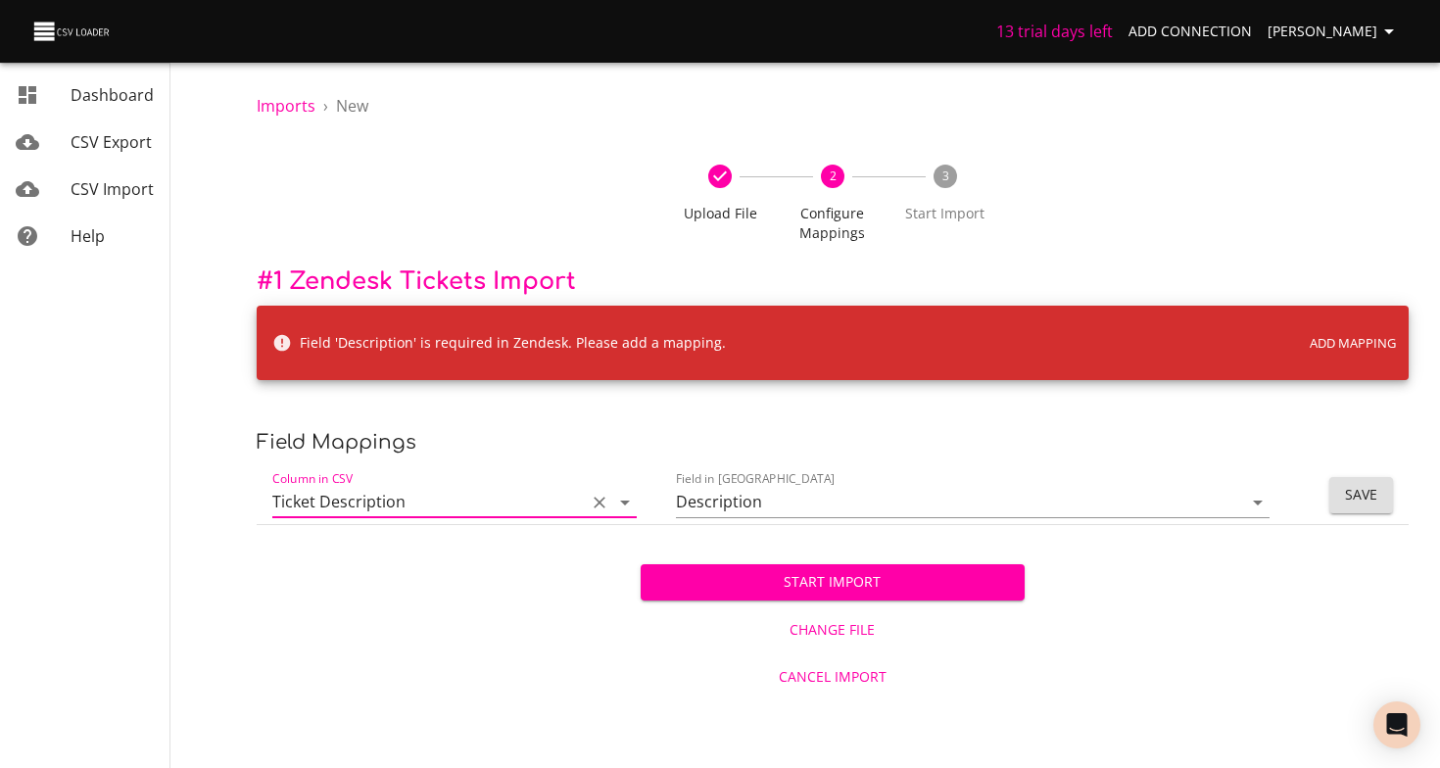
click at [807, 578] on span "Start Import" at bounding box center [832, 582] width 353 height 24
click at [1374, 497] on span "Save" at bounding box center [1361, 495] width 32 height 24
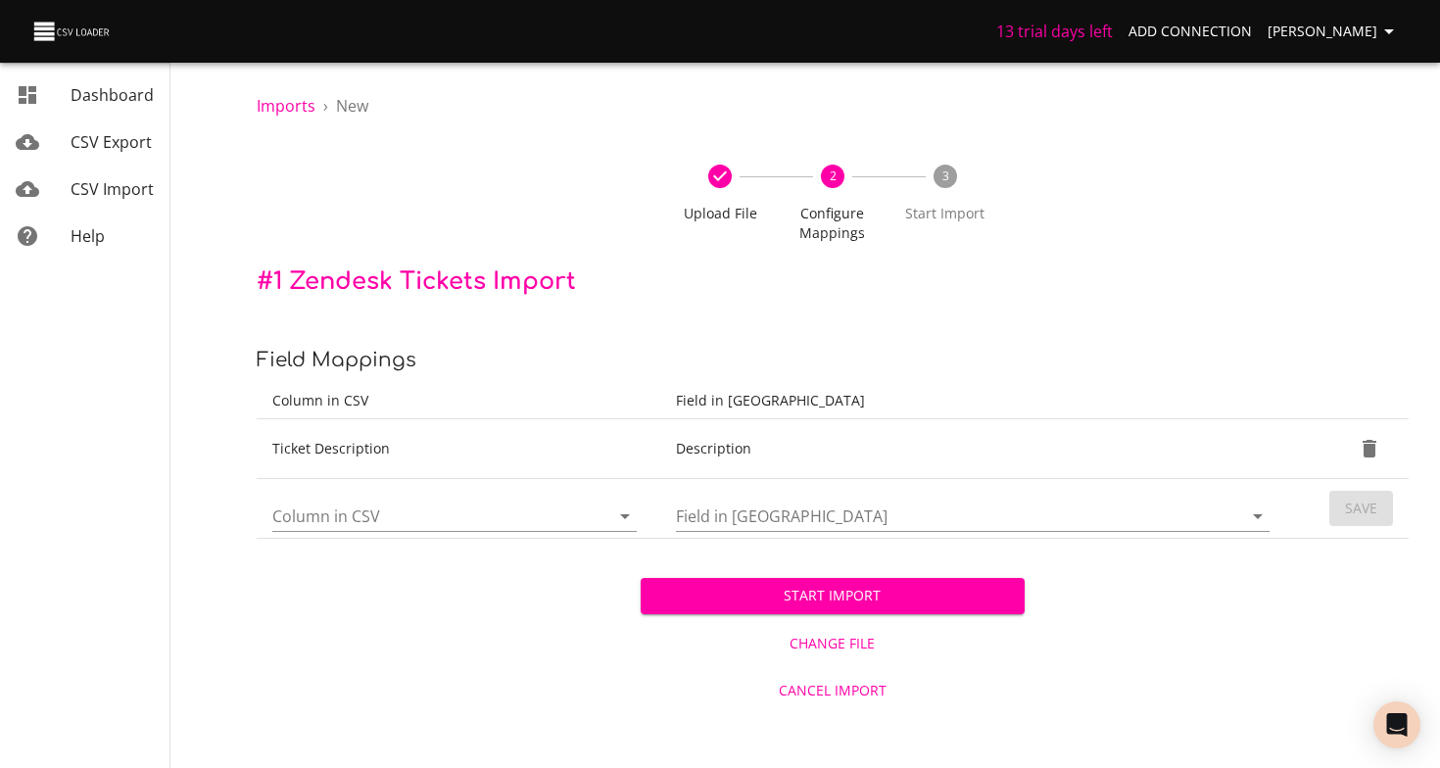
click at [552, 504] on input "Column in CSV" at bounding box center [424, 516] width 304 height 30
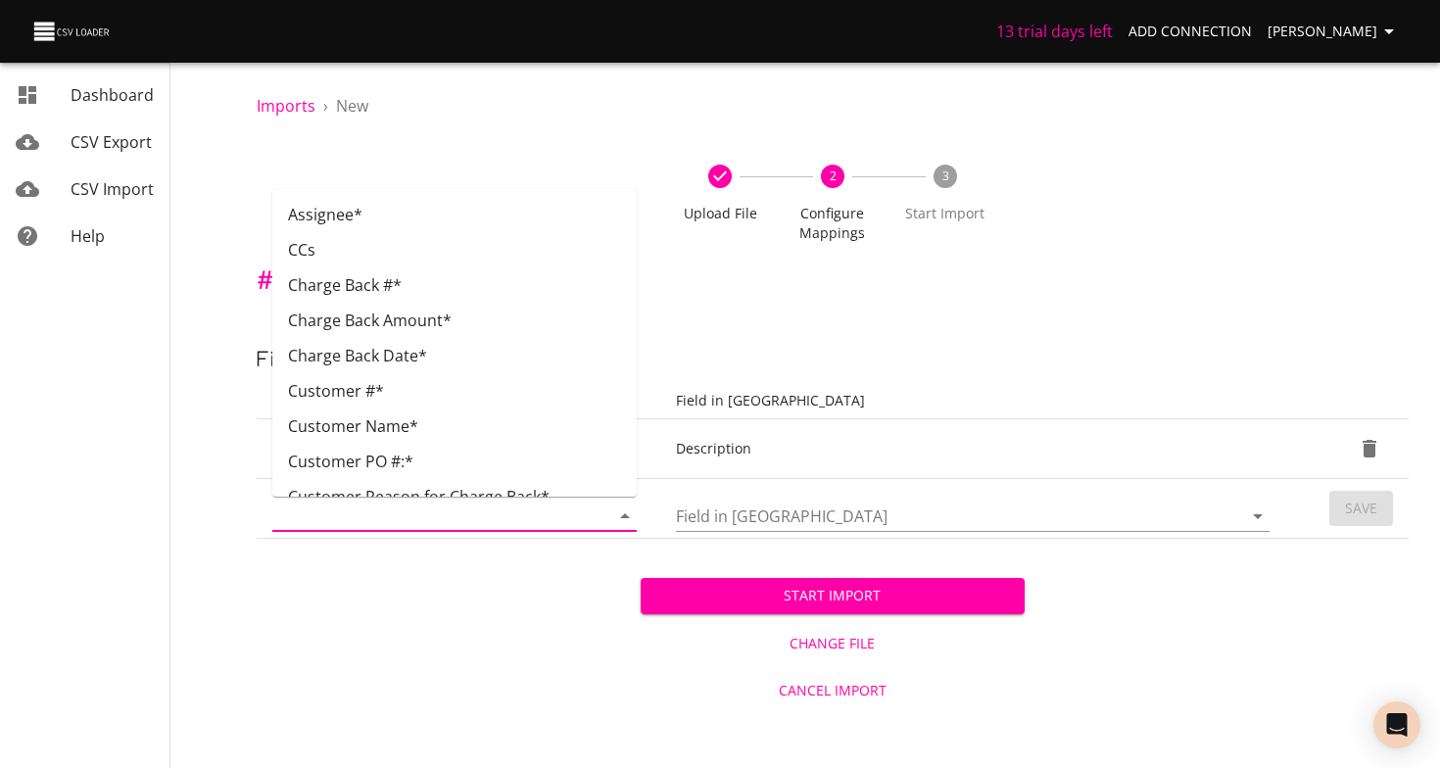
scroll to position [265, 0]
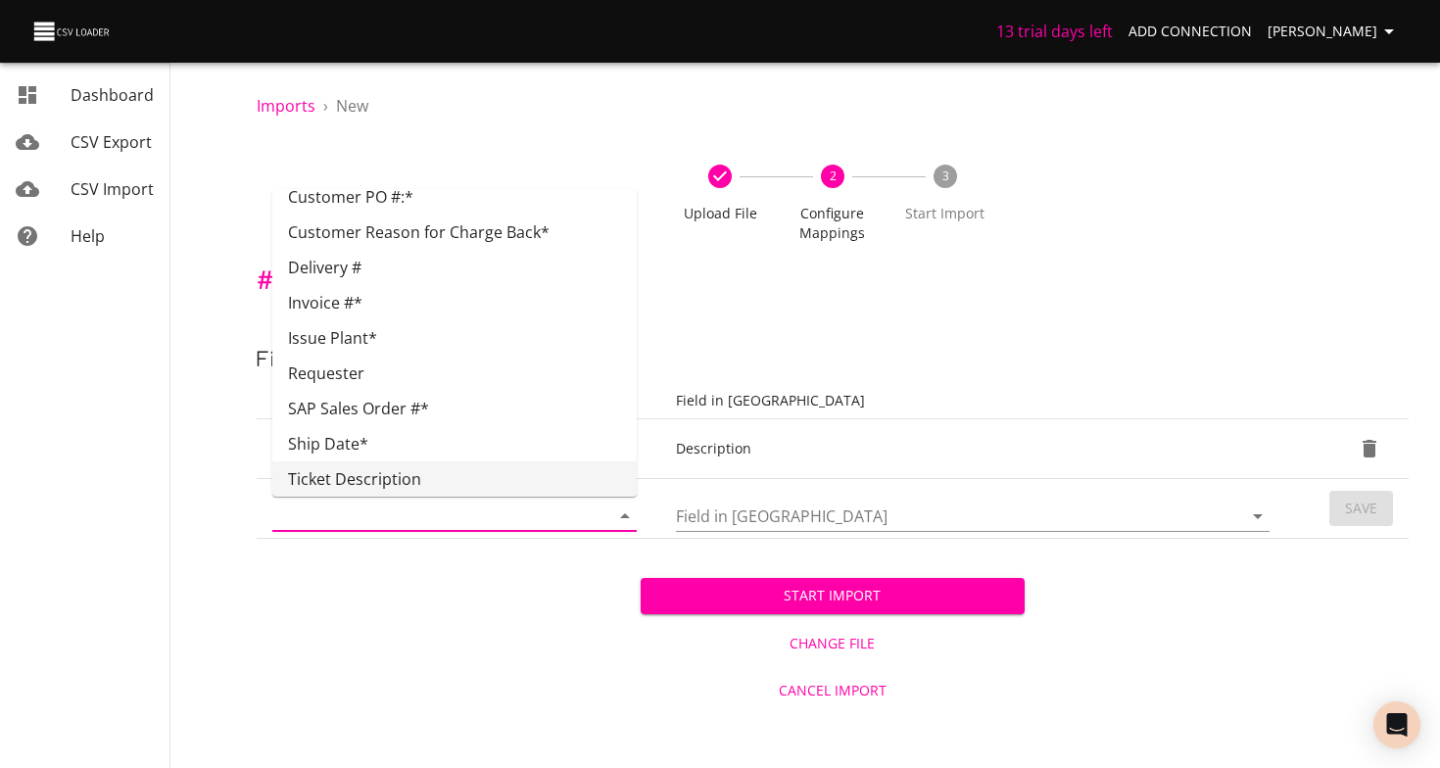
click at [440, 687] on div "Start Import Change File Cancel Import" at bounding box center [833, 626] width 1152 height 174
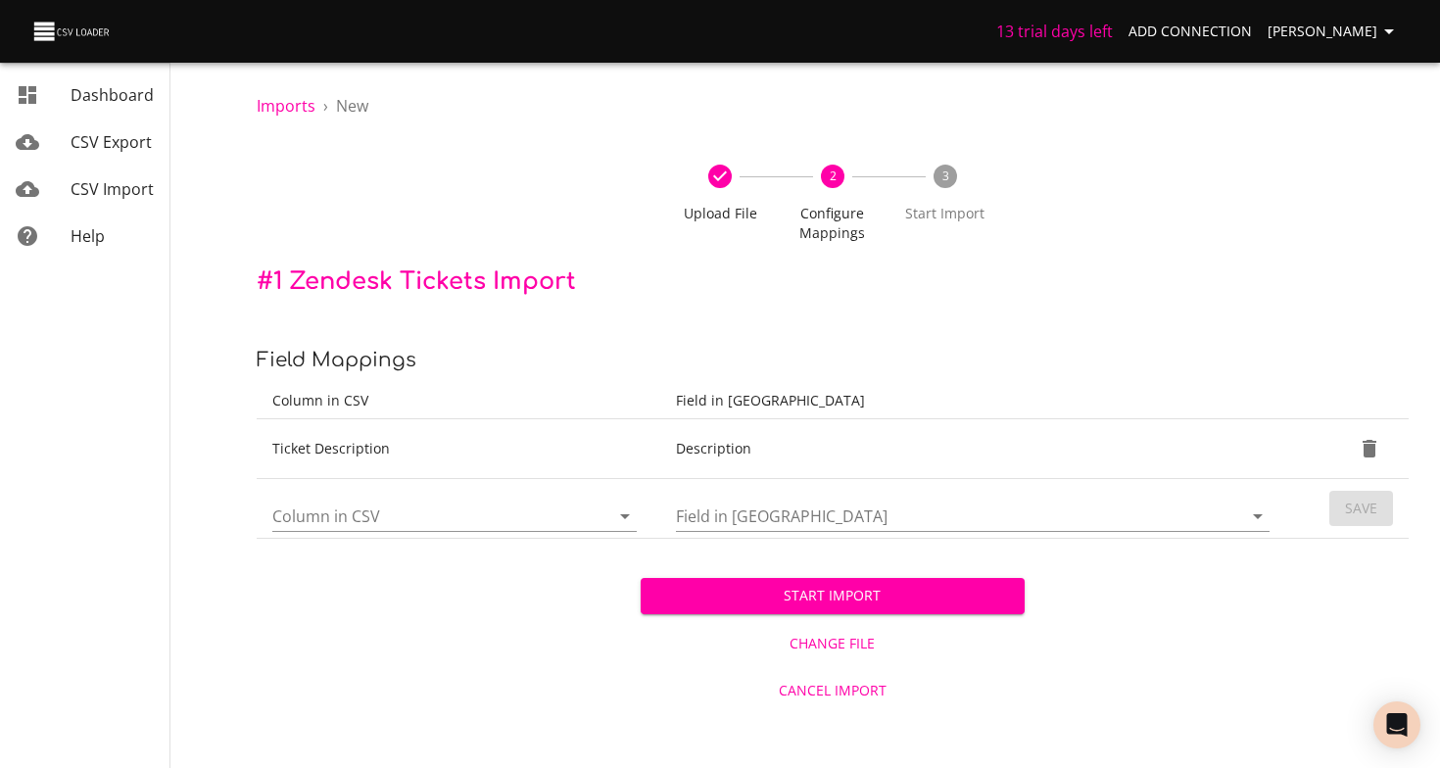
click at [856, 613] on div "Start Import Change File Cancel Import" at bounding box center [833, 626] width 384 height 174
click at [865, 601] on span "Start Import" at bounding box center [832, 596] width 353 height 24
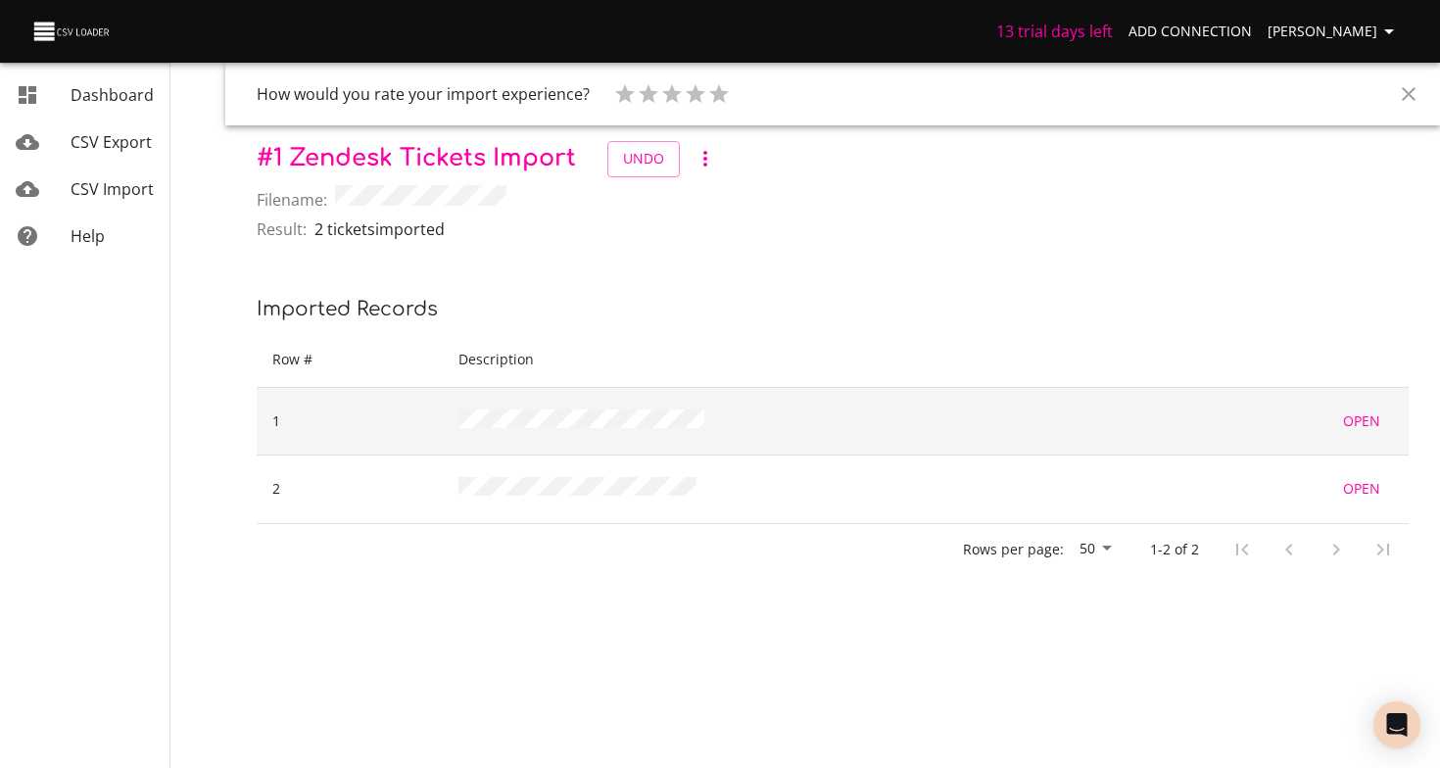
drag, startPoint x: 725, startPoint y: 420, endPoint x: 451, endPoint y: 424, distance: 274.3
click at [455, 424] on td at bounding box center [804, 421] width 722 height 69
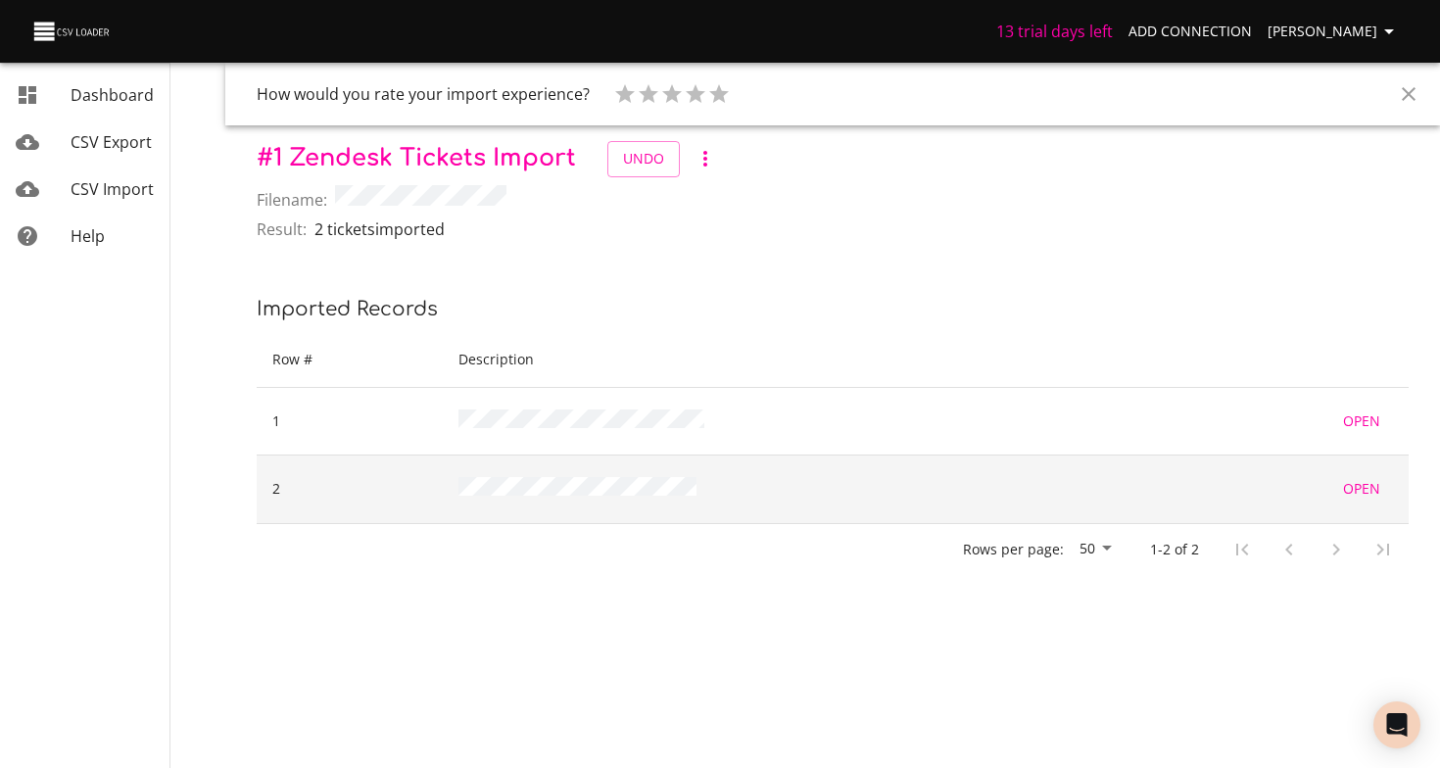
click at [457, 486] on td at bounding box center [804, 490] width 722 height 69
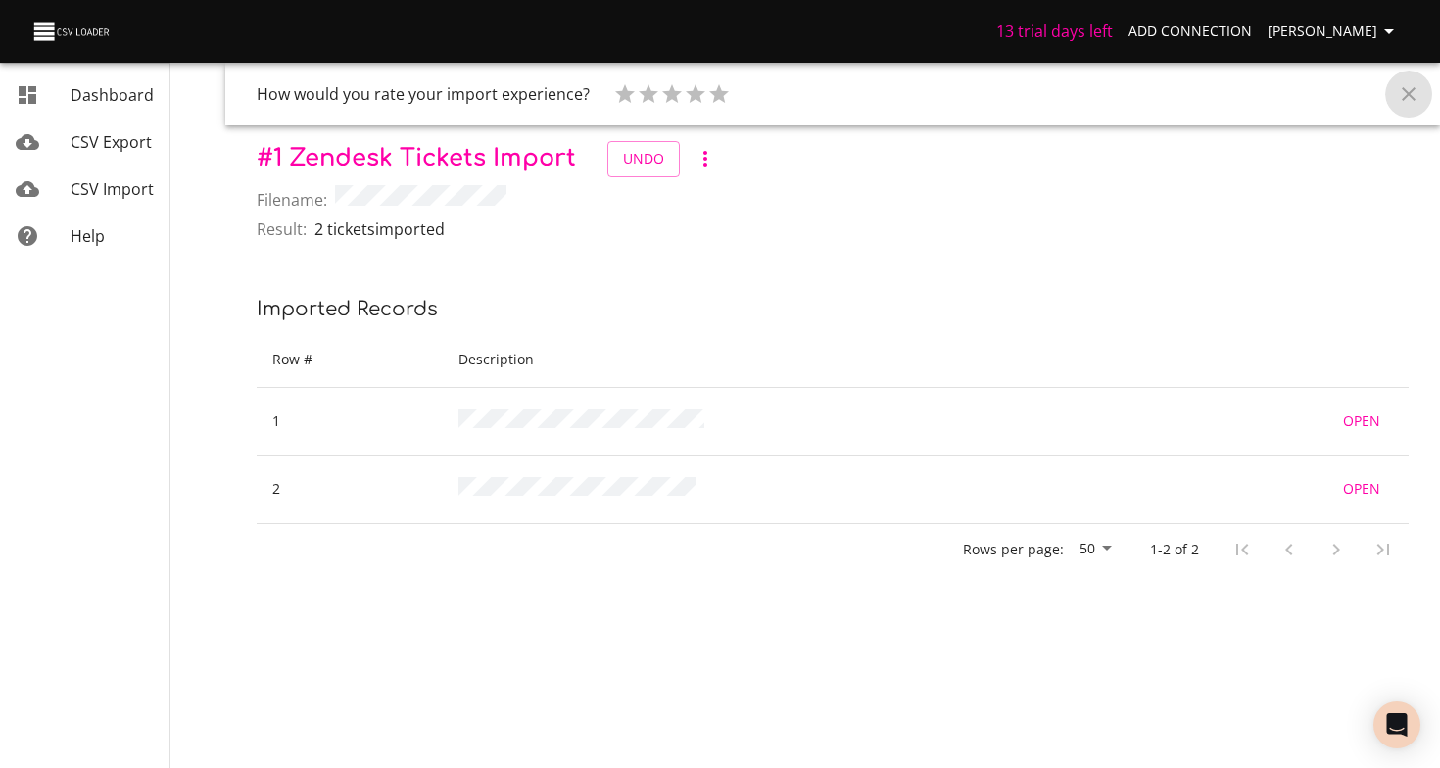
click at [1410, 96] on icon "Close" at bounding box center [1409, 94] width 14 height 14
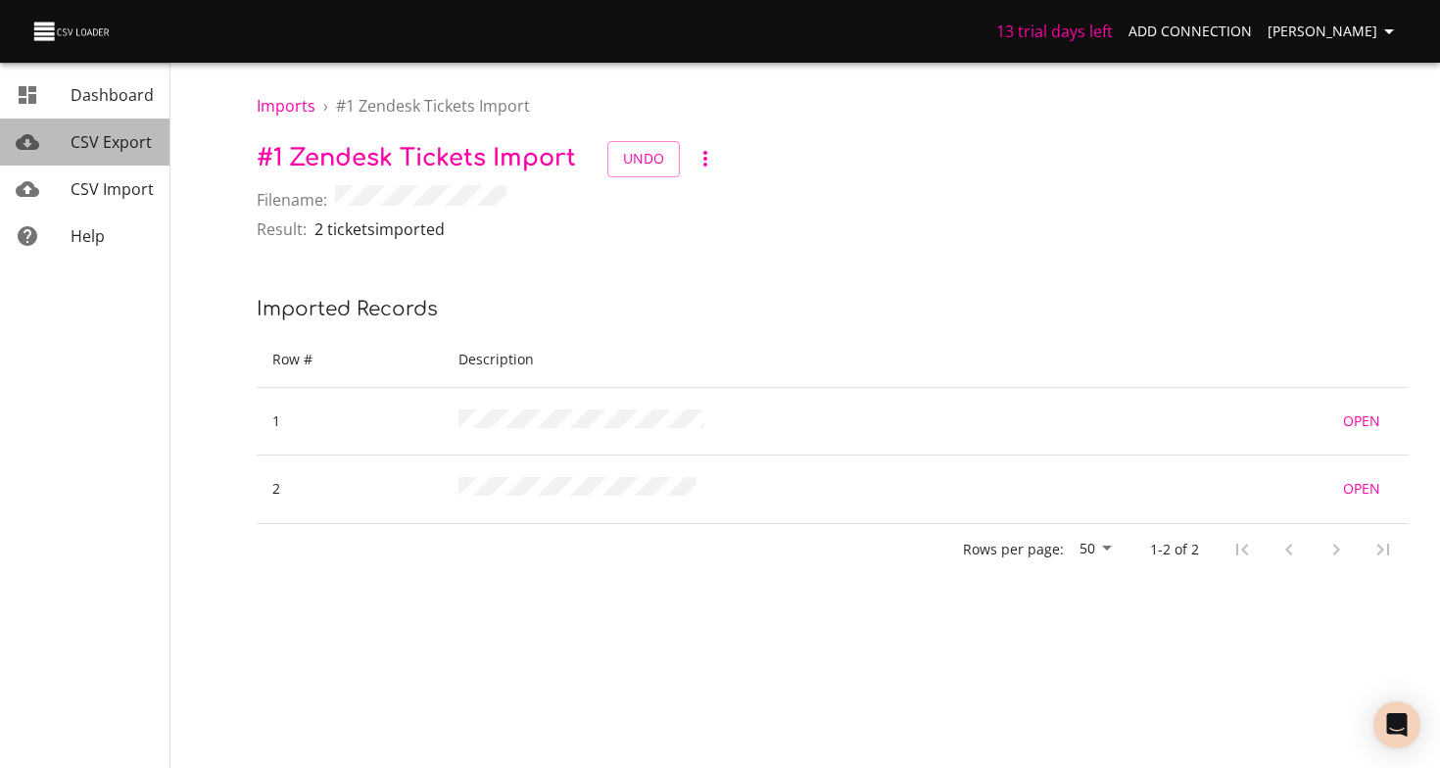
click at [129, 124] on link "CSV Export" at bounding box center [84, 142] width 169 height 47
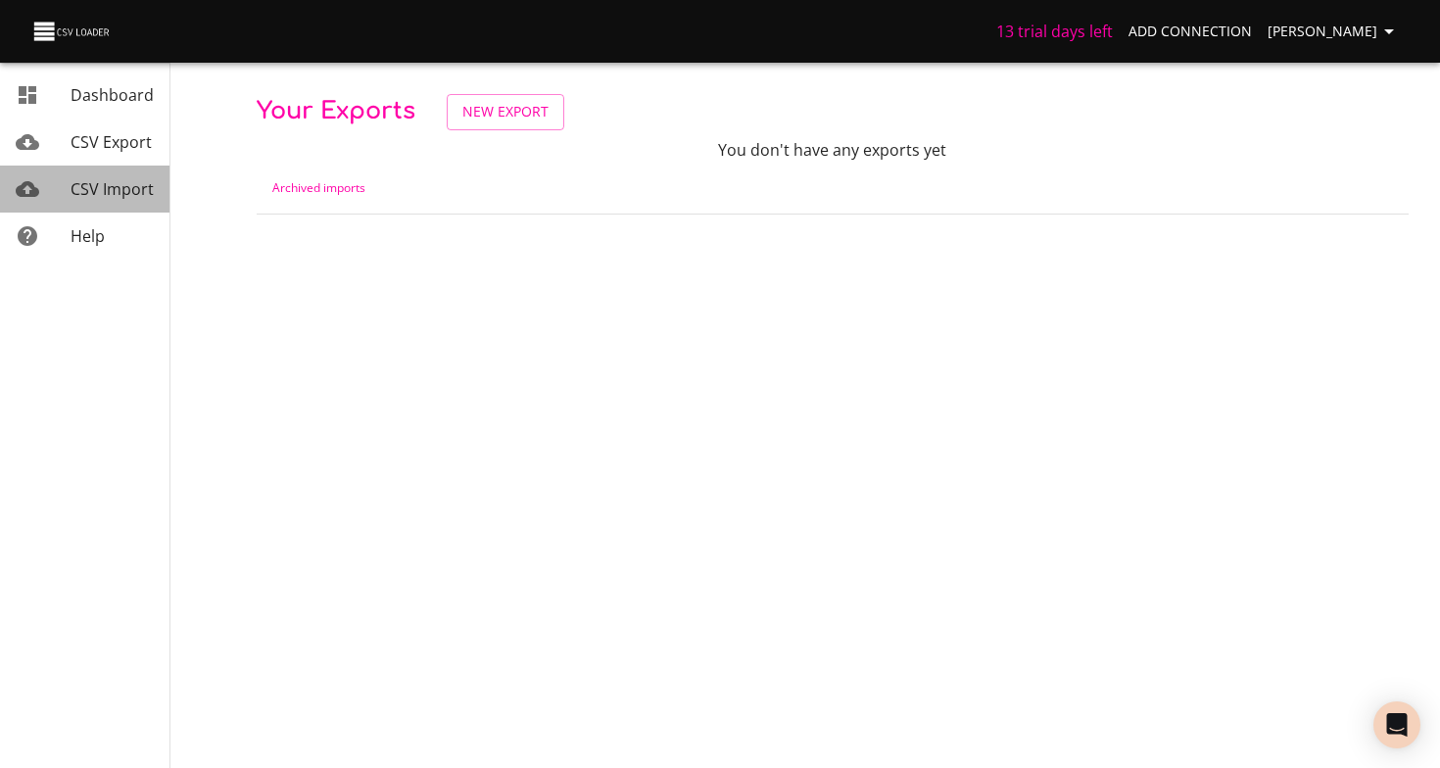
click at [124, 167] on link "CSV Import" at bounding box center [84, 189] width 169 height 47
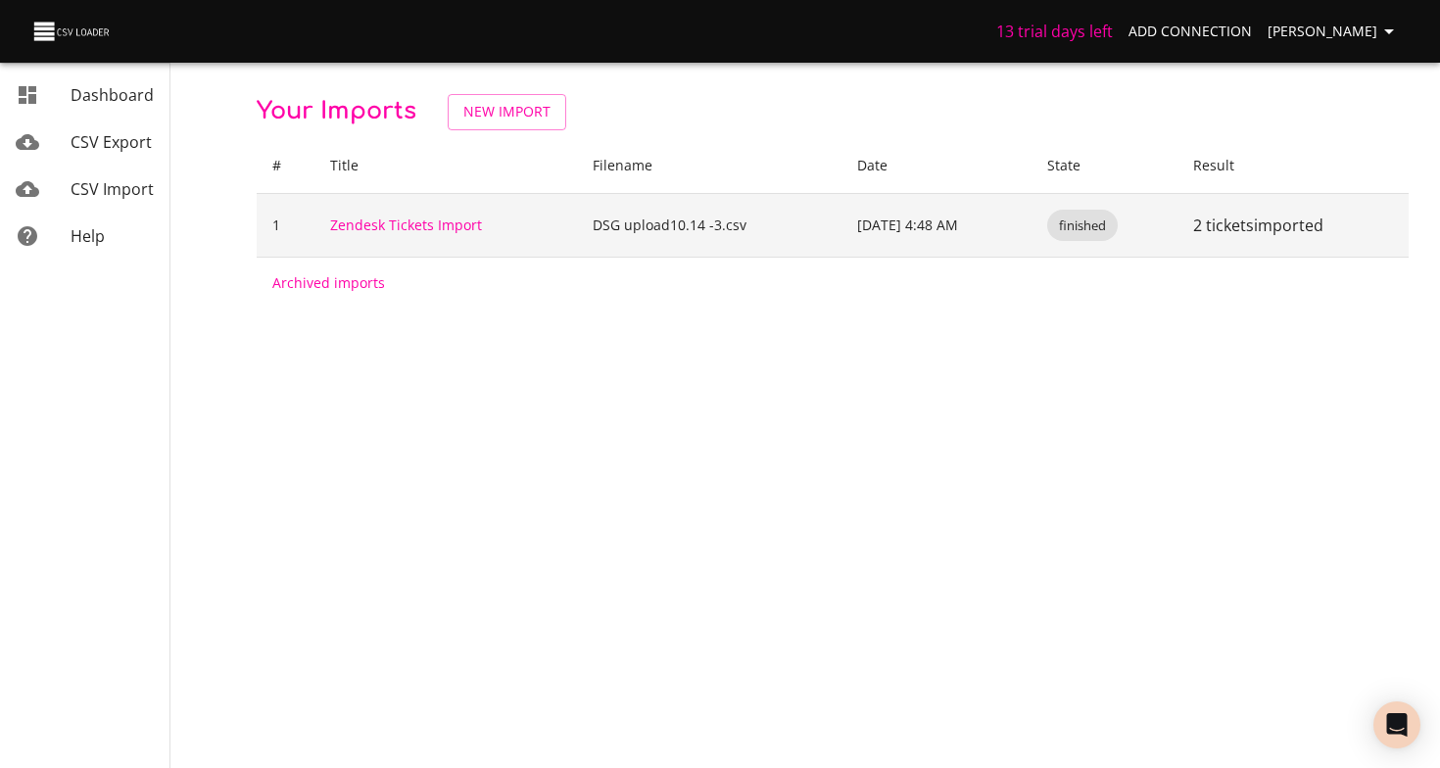
click at [437, 235] on td "Zendesk Tickets Import" at bounding box center [445, 225] width 263 height 64
click at [439, 227] on link "Zendesk Tickets Import" at bounding box center [406, 225] width 152 height 19
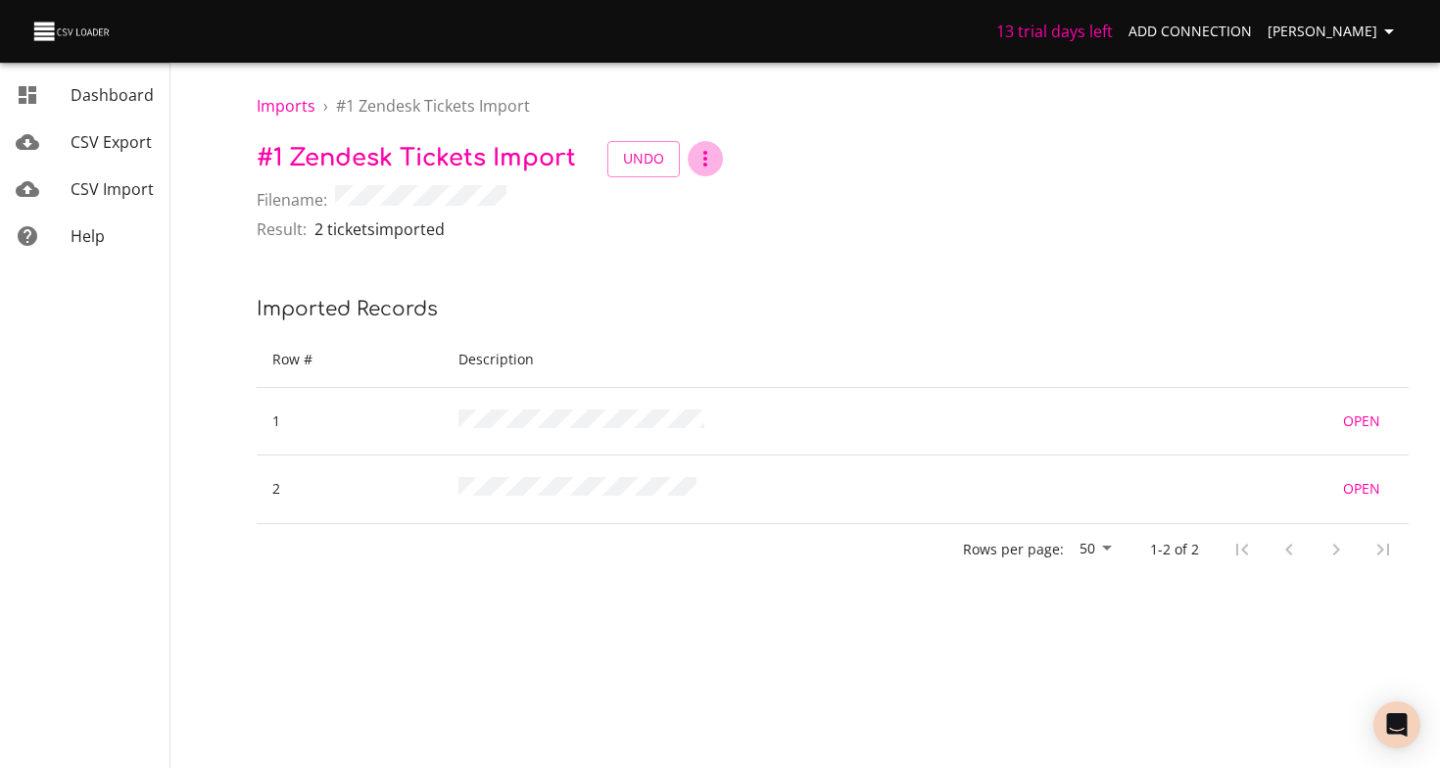
click at [694, 165] on icon "button" at bounding box center [706, 159] width 24 height 24
click at [733, 203] on li "Archive" at bounding box center [732, 193] width 92 height 35
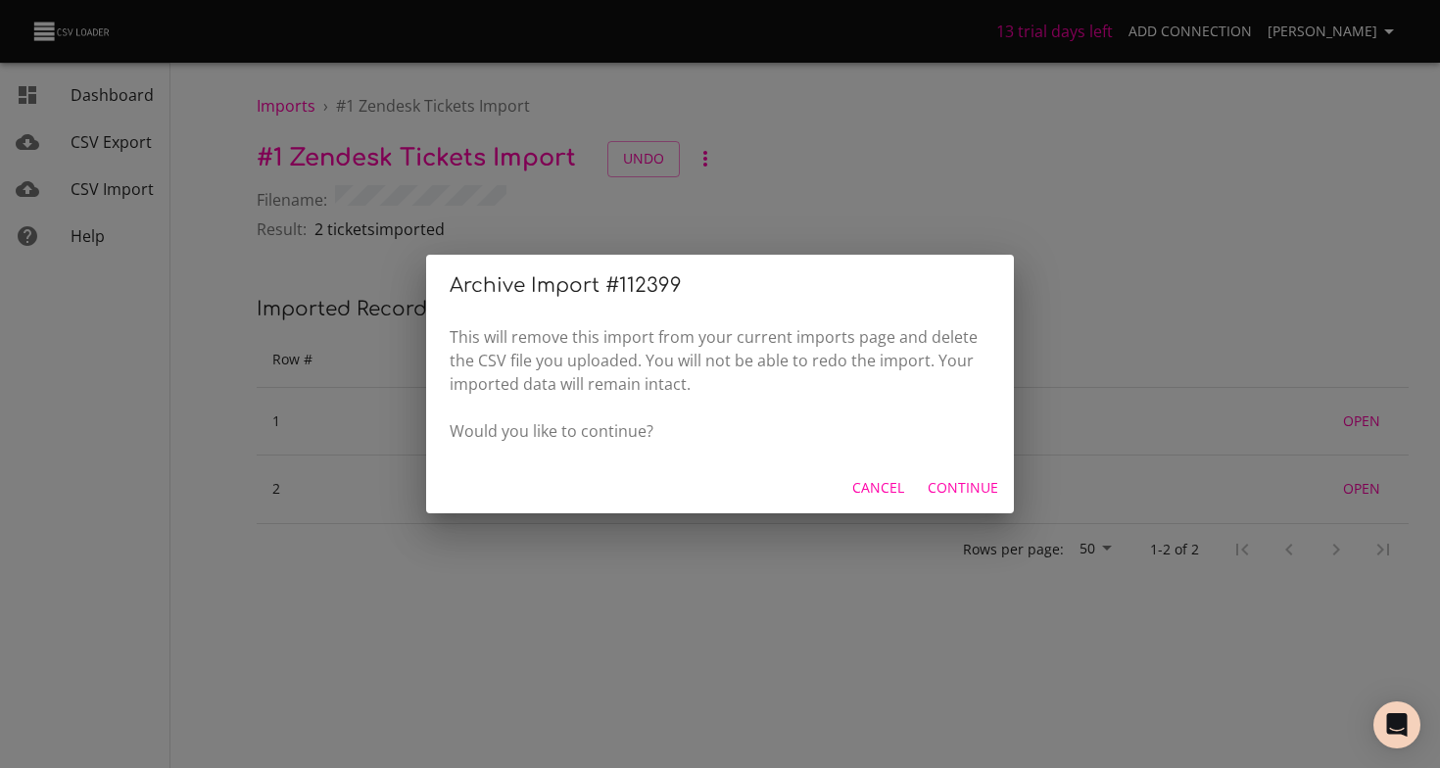
drag, startPoint x: 895, startPoint y: 495, endPoint x: 836, endPoint y: 461, distance: 68.4
click at [894, 495] on span "Cancel" at bounding box center [878, 488] width 52 height 24
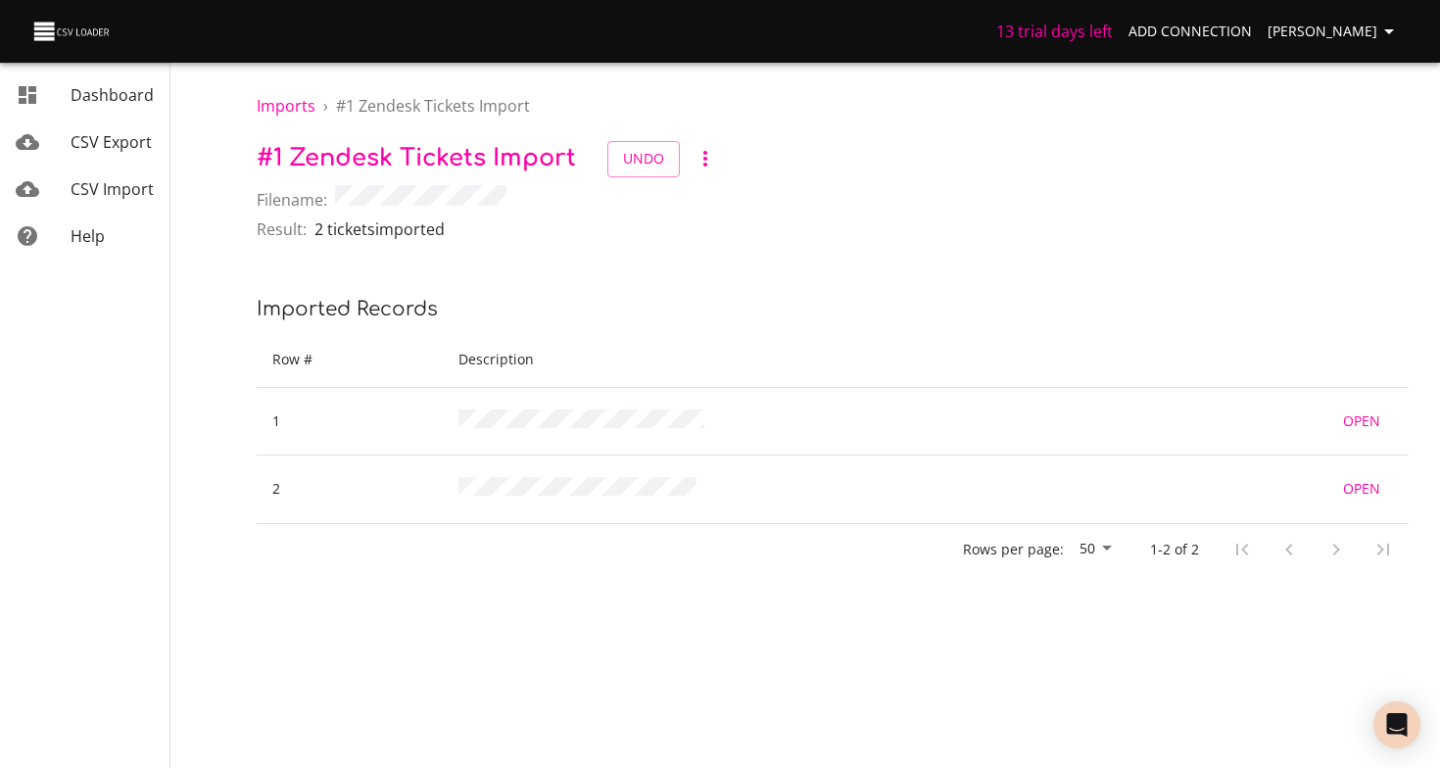
click at [703, 158] on icon "button" at bounding box center [705, 159] width 4 height 16
click at [624, 156] on div at bounding box center [720, 384] width 1440 height 768
click at [629, 164] on span "Undo" at bounding box center [643, 159] width 41 height 24
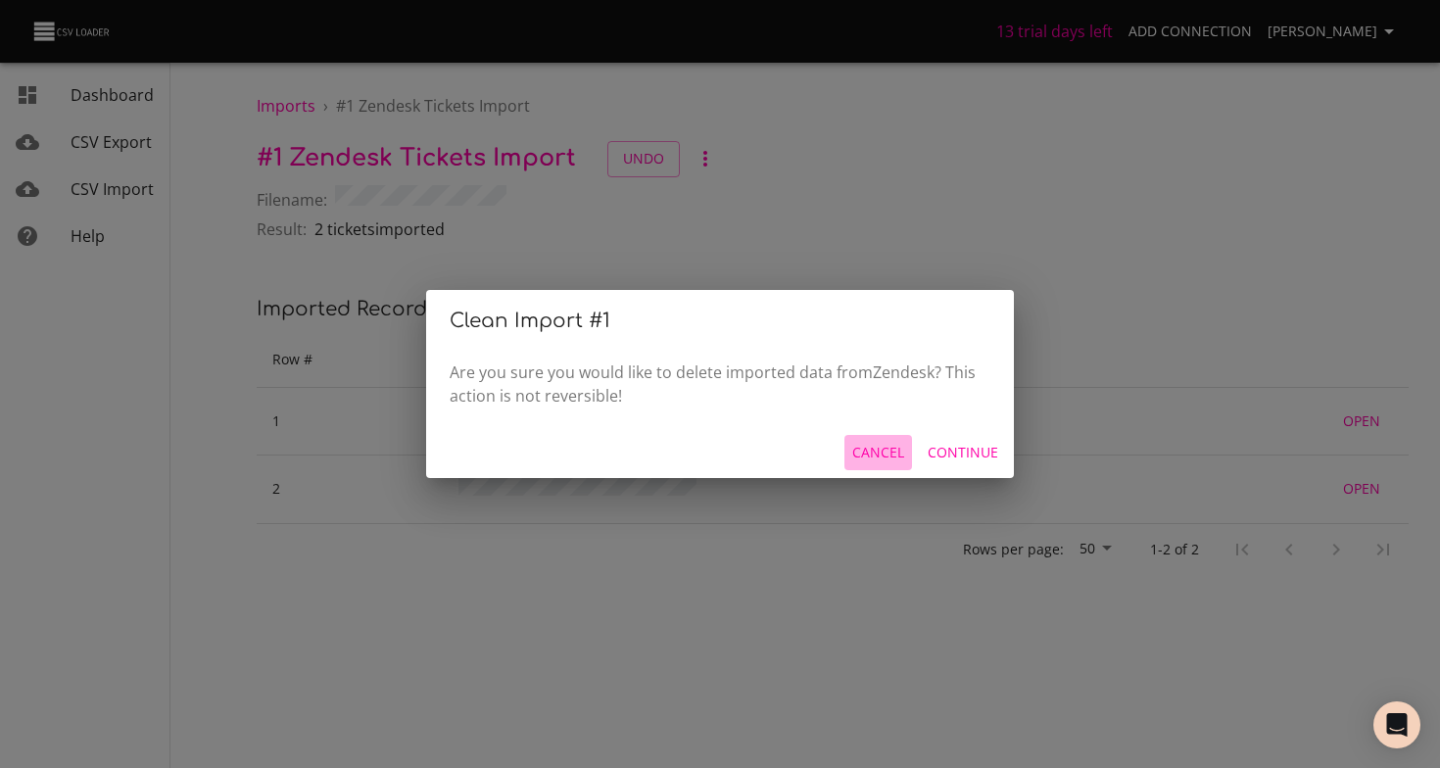
click at [896, 458] on span "Cancel" at bounding box center [878, 453] width 52 height 24
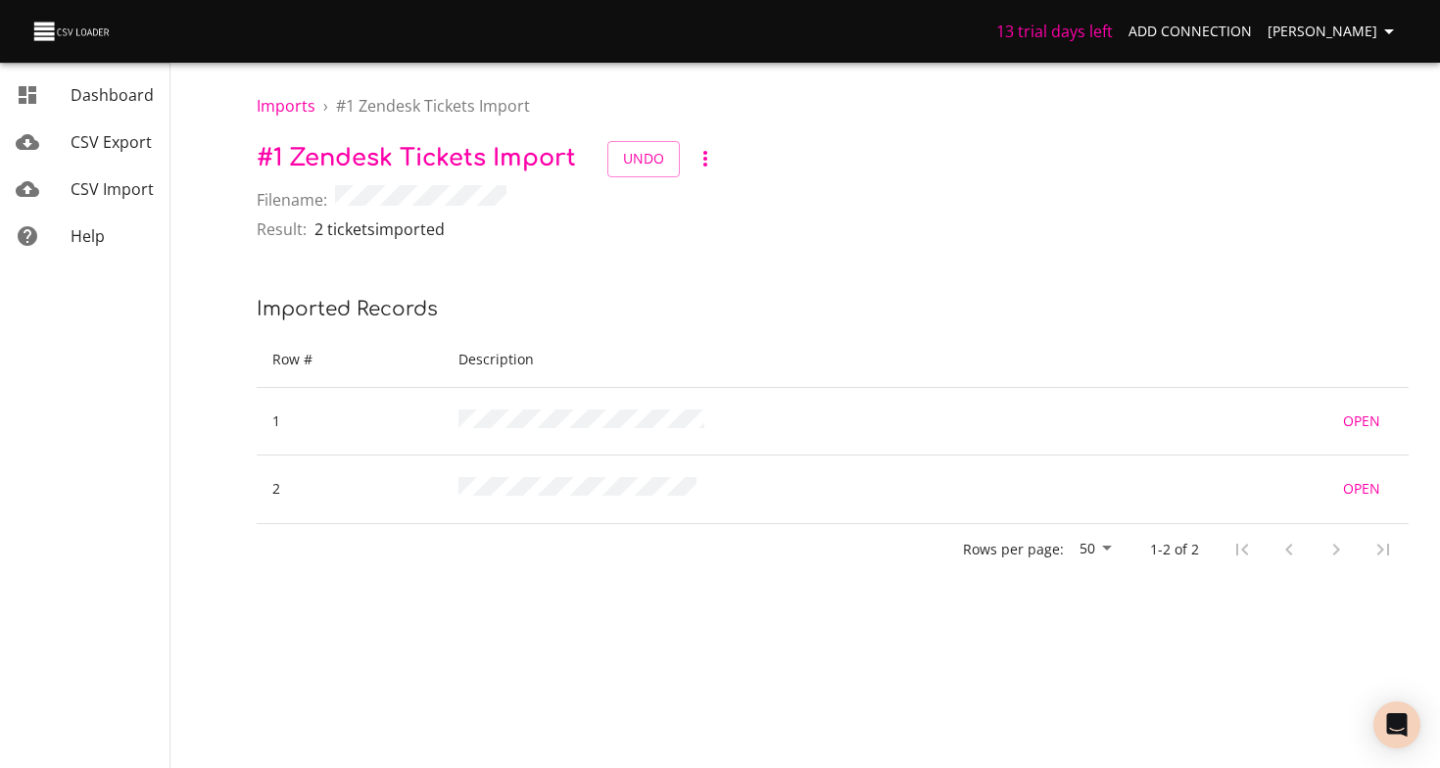
click at [714, 175] on span "Undo" at bounding box center [665, 159] width 116 height 36
click at [707, 167] on icon "button" at bounding box center [706, 159] width 24 height 24
click at [747, 224] on li "Settings" at bounding box center [732, 229] width 92 height 35
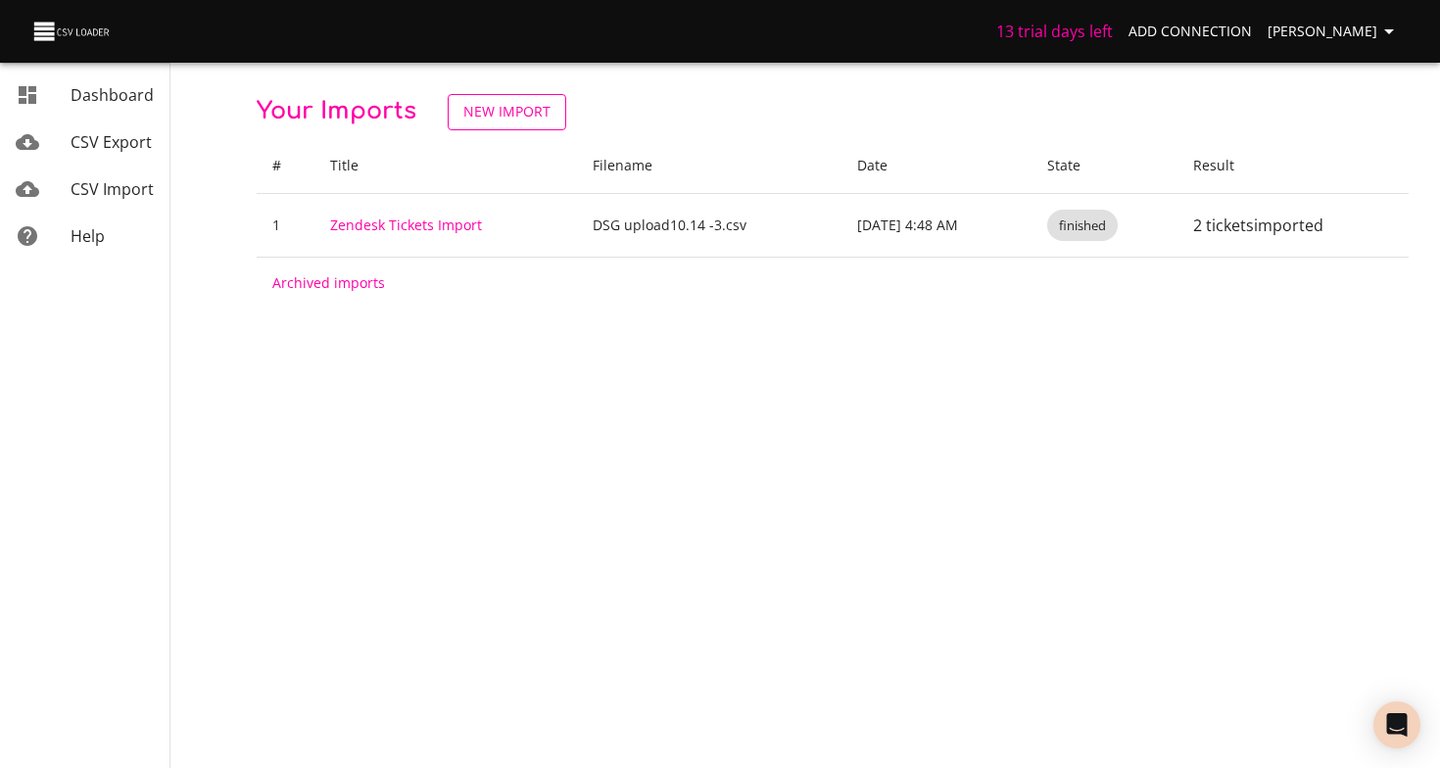
click at [494, 120] on span "New Import" at bounding box center [506, 112] width 87 height 24
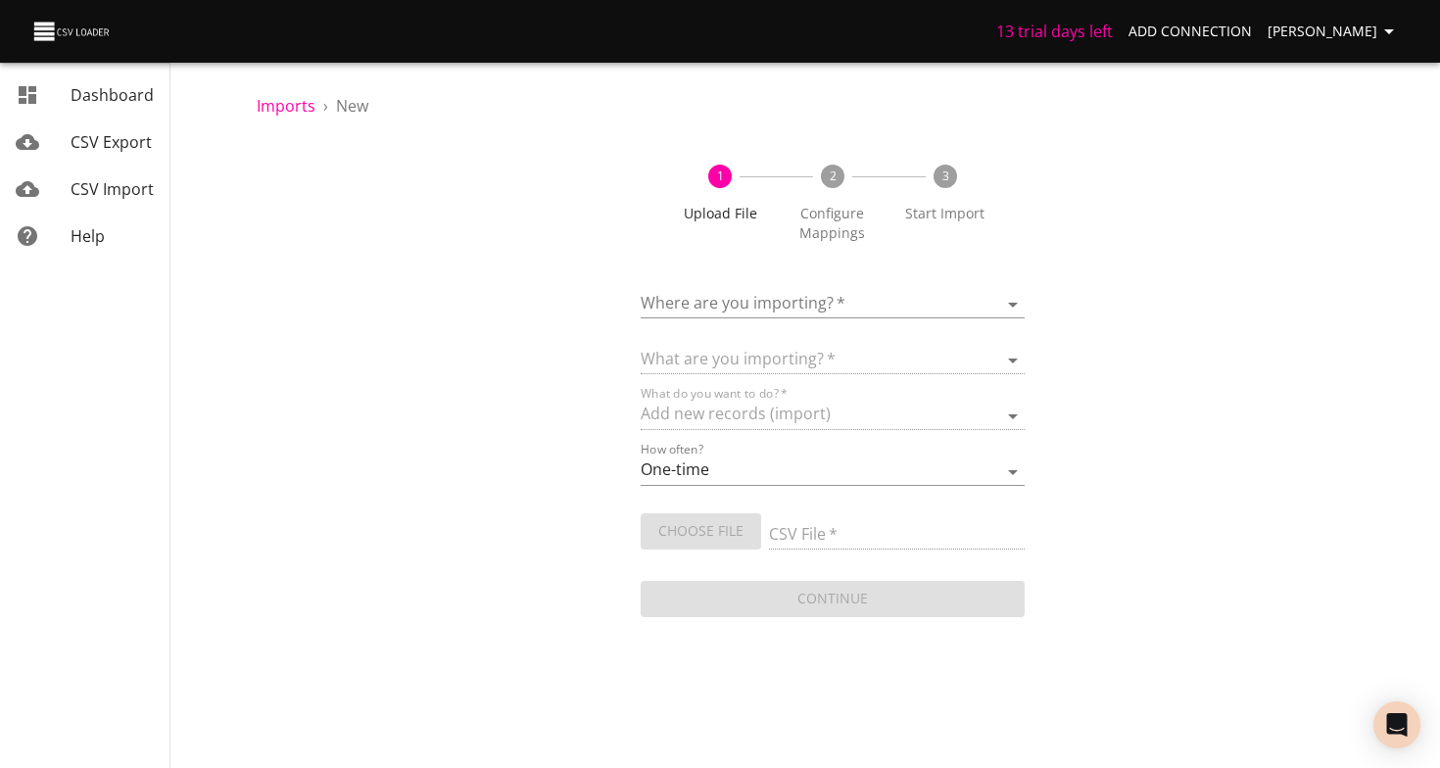
click at [724, 300] on body "13 trial days left Add Connection [PERSON_NAME] Dashboard CSV Export CSV Import…" at bounding box center [720, 384] width 1440 height 768
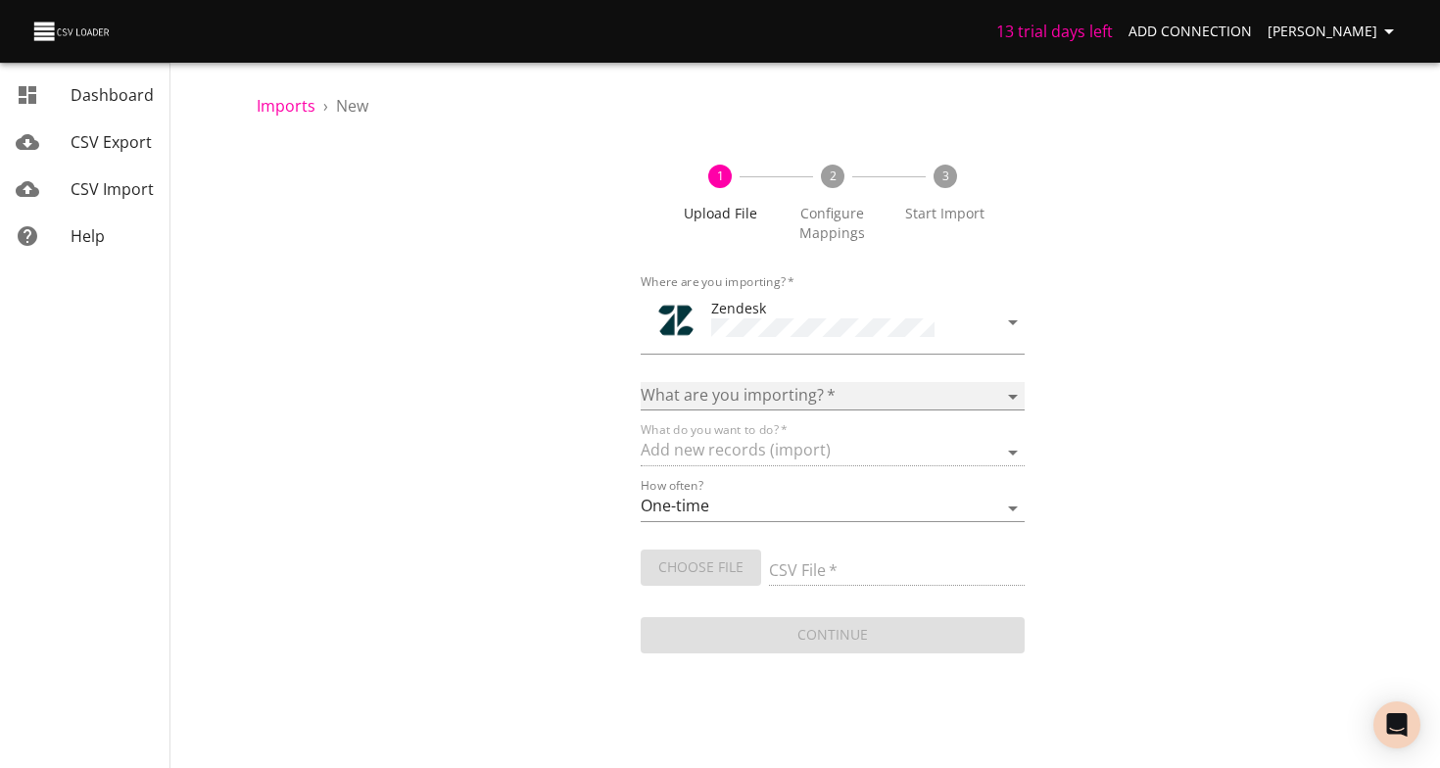
click at [753, 395] on select "Article categories Articles Comments Organizations Ticket forms Tickets Users" at bounding box center [833, 396] width 384 height 28
click at [641, 382] on select "Article categories Articles Comments Organizations Ticket forms Tickets Users" at bounding box center [833, 396] width 384 height 28
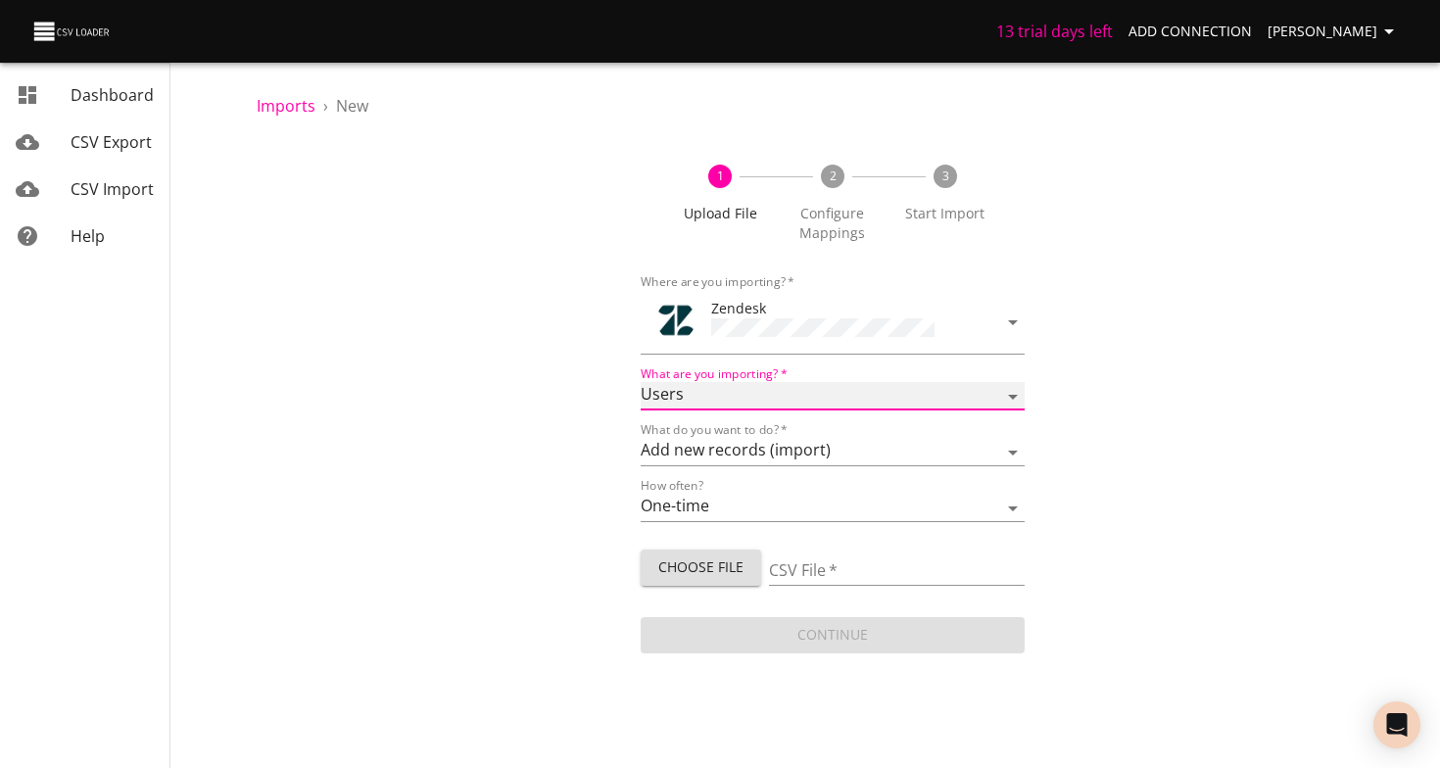
click at [725, 394] on select "Article categories Articles Comments Organizations Ticket forms Tickets Users" at bounding box center [833, 396] width 384 height 28
select select "tickets"
click at [641, 382] on select "Article categories Articles Comments Organizations Ticket forms Tickets Users" at bounding box center [833, 396] width 384 height 28
click at [762, 444] on select "Add new records (import) Update existing records (update) Add new and update ex…" at bounding box center [833, 452] width 384 height 28
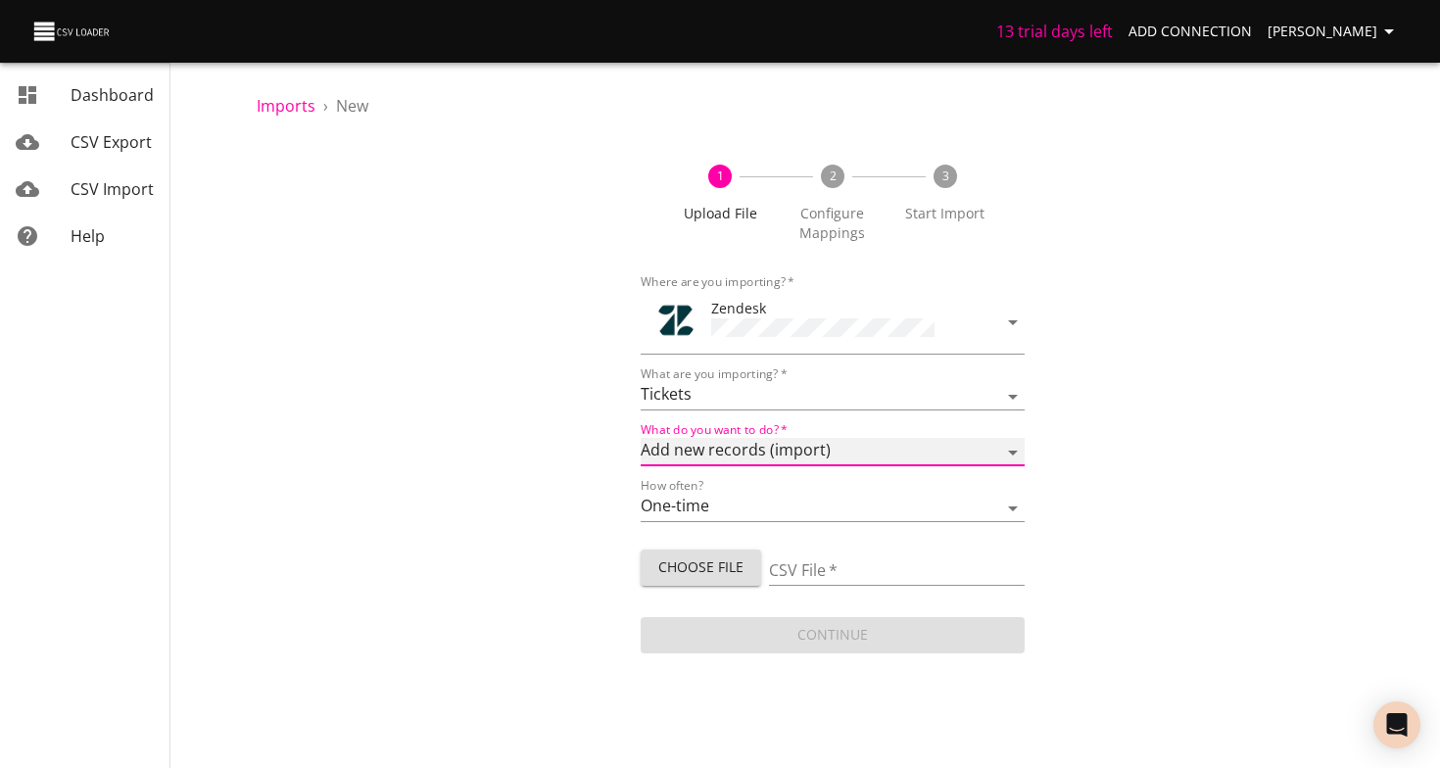
click at [641, 438] on select "Add new records (import) Update existing records (update) Add new and update ex…" at bounding box center [833, 452] width 384 height 28
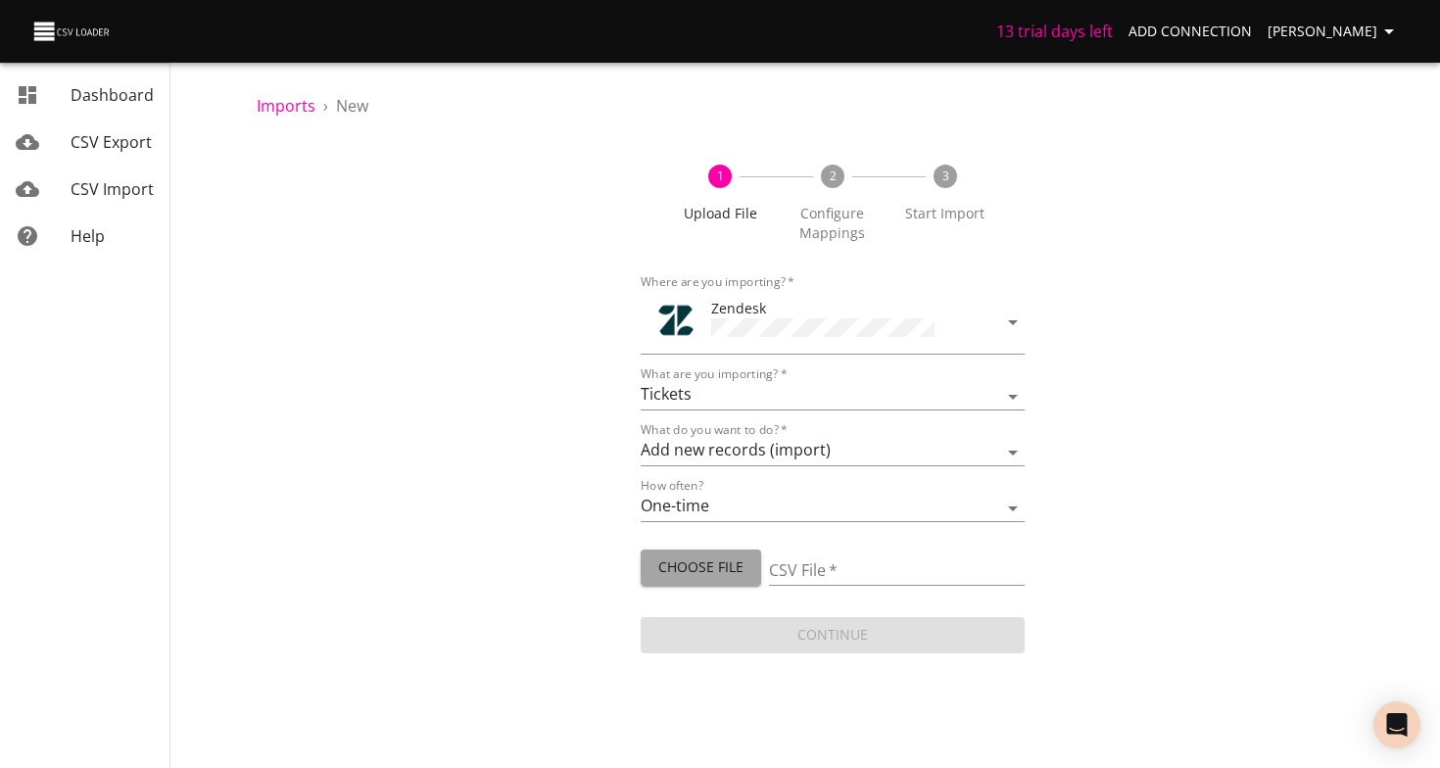
click at [721, 562] on span "Choose File" at bounding box center [700, 567] width 89 height 24
type input "DSG upload10.14 -3.csv"
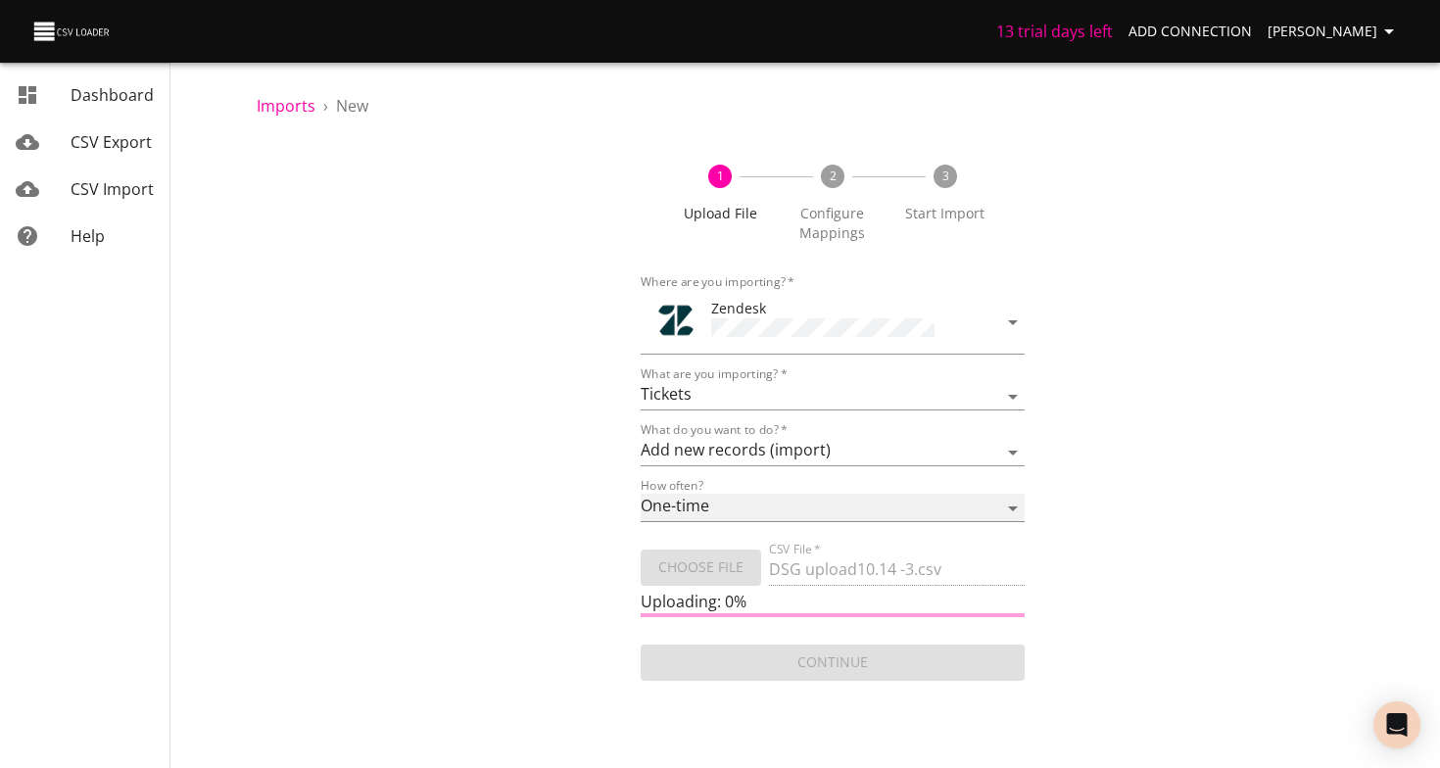
click at [719, 505] on select "One-time Auto import" at bounding box center [833, 508] width 384 height 28
click at [641, 494] on select "One-time Auto import" at bounding box center [833, 508] width 384 height 28
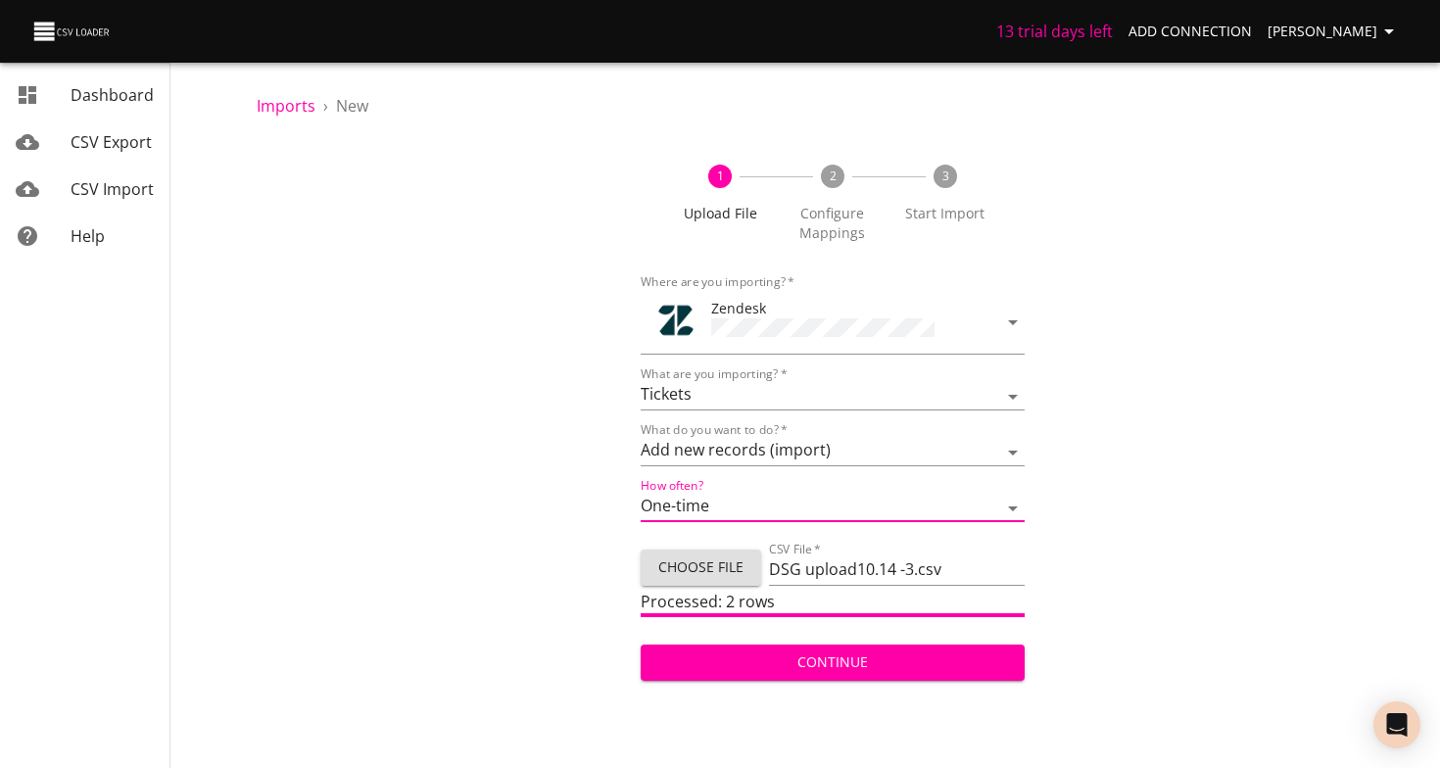
click at [768, 677] on form "Where are you importing?   * Zendesk What are you importing?   * Article catego…" at bounding box center [833, 475] width 384 height 418
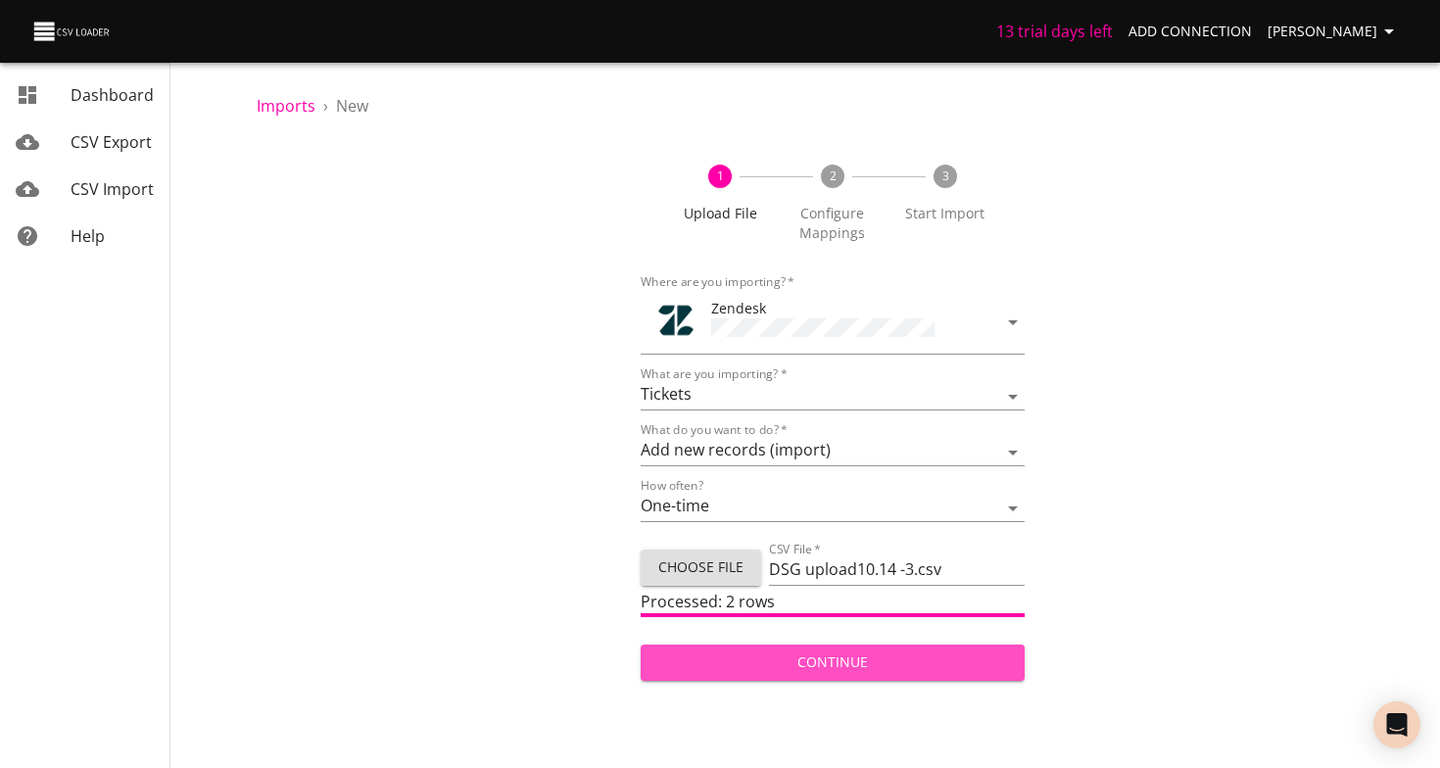
click at [768, 666] on span "Continue" at bounding box center [832, 663] width 353 height 24
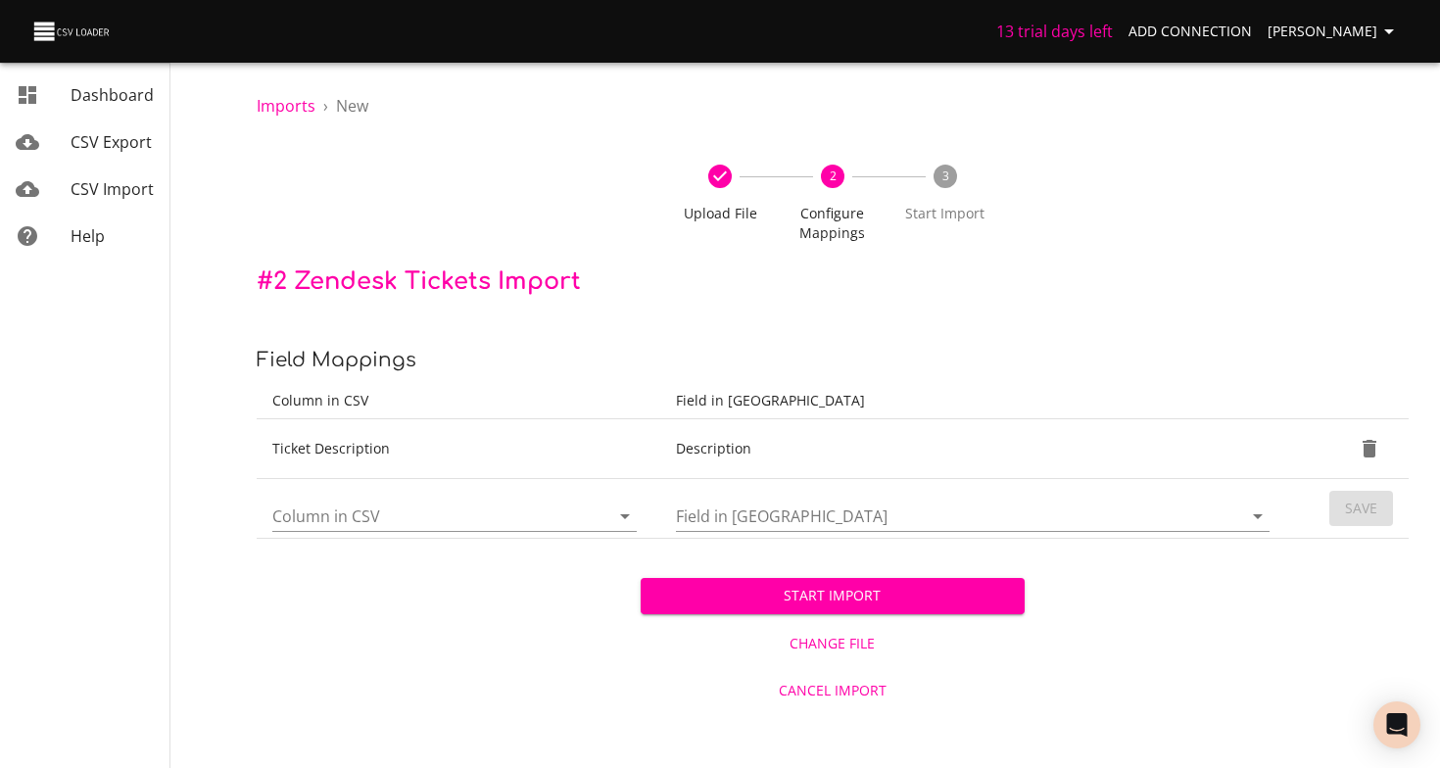
click at [807, 607] on span "Start Import" at bounding box center [832, 596] width 353 height 24
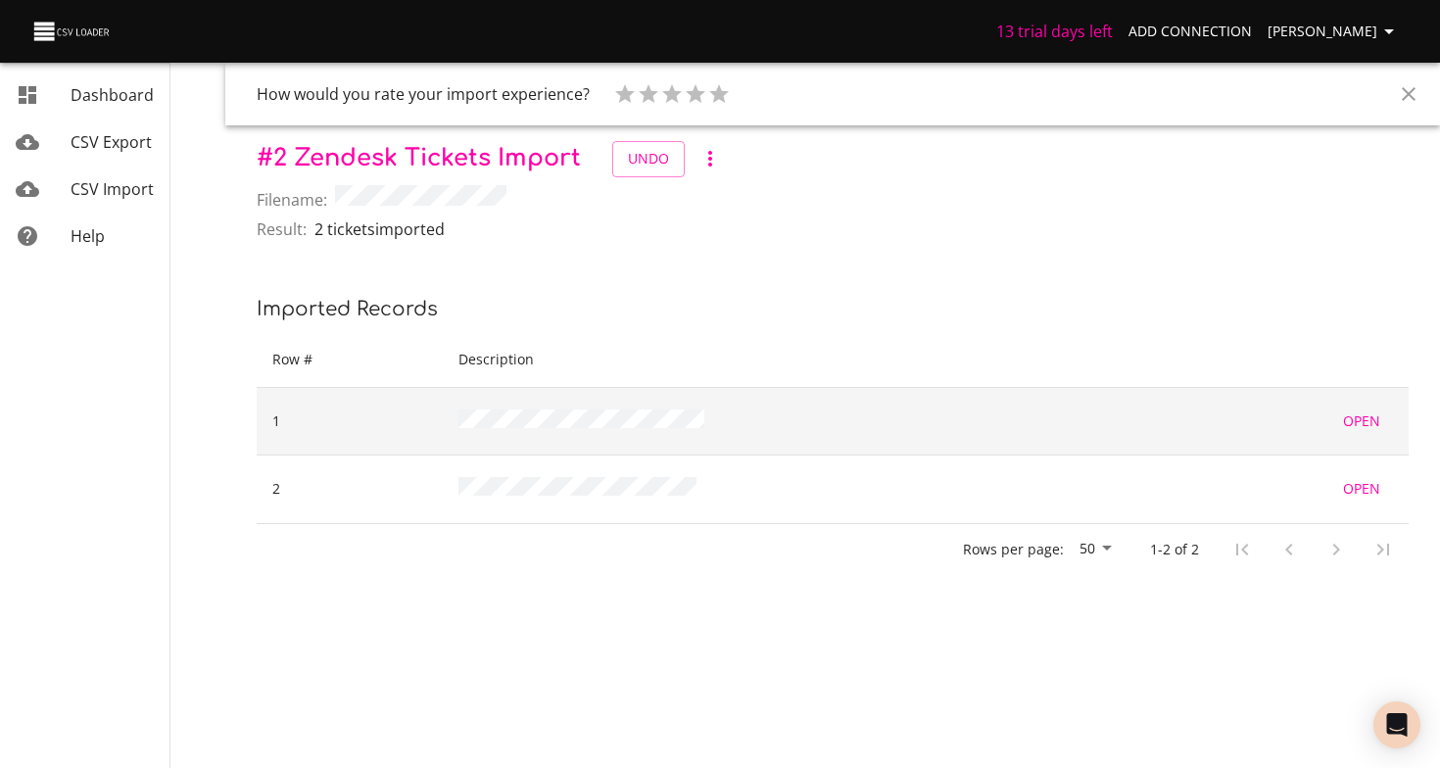
click at [458, 422] on td at bounding box center [804, 421] width 722 height 69
